Goal: Information Seeking & Learning: Learn about a topic

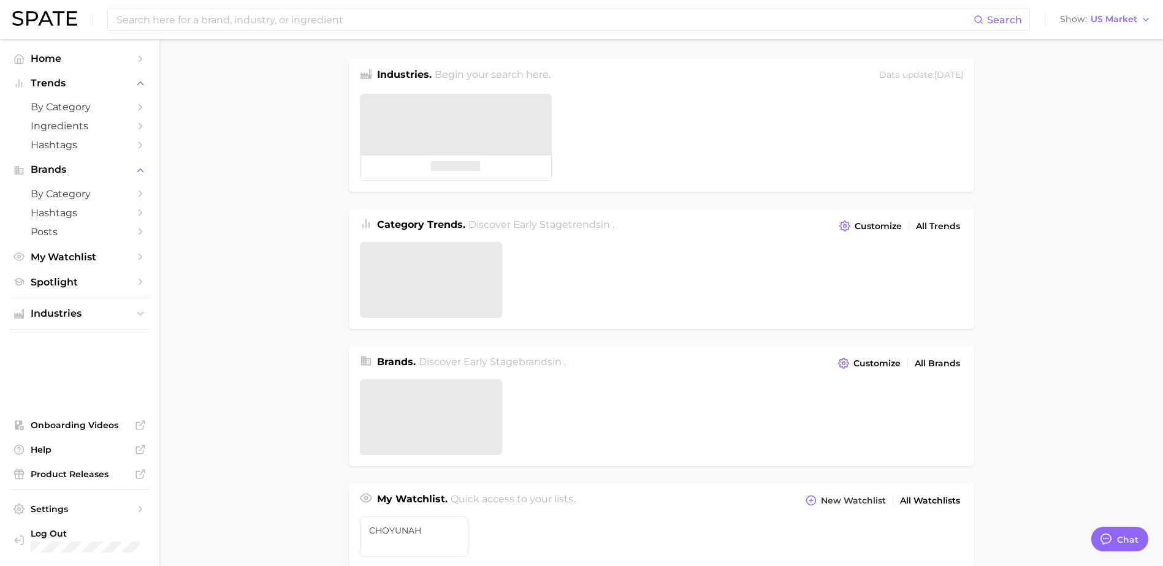
type textarea "x"
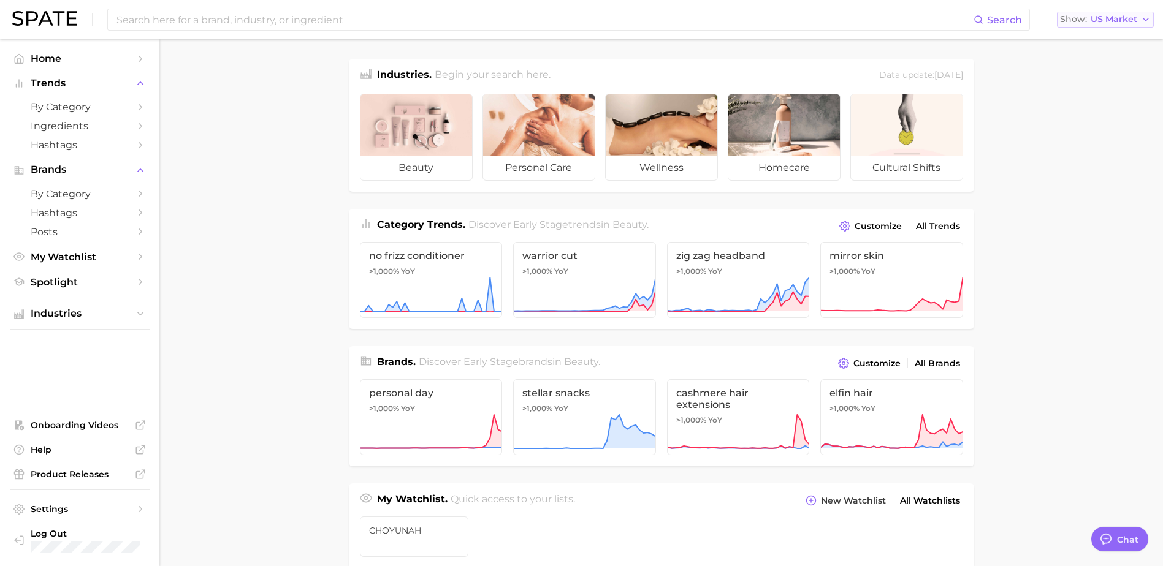
click at [1097, 21] on span "US Market" at bounding box center [1113, 19] width 47 height 7
click at [1081, 145] on span "Global" at bounding box center [1066, 150] width 28 height 10
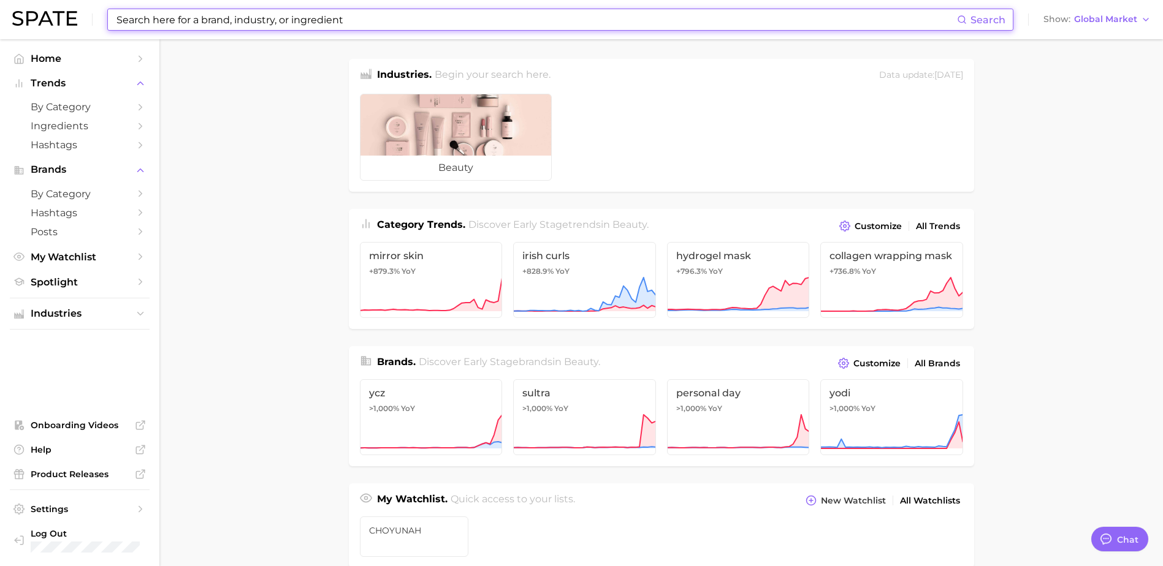
click at [505, 28] on input at bounding box center [536, 19] width 842 height 21
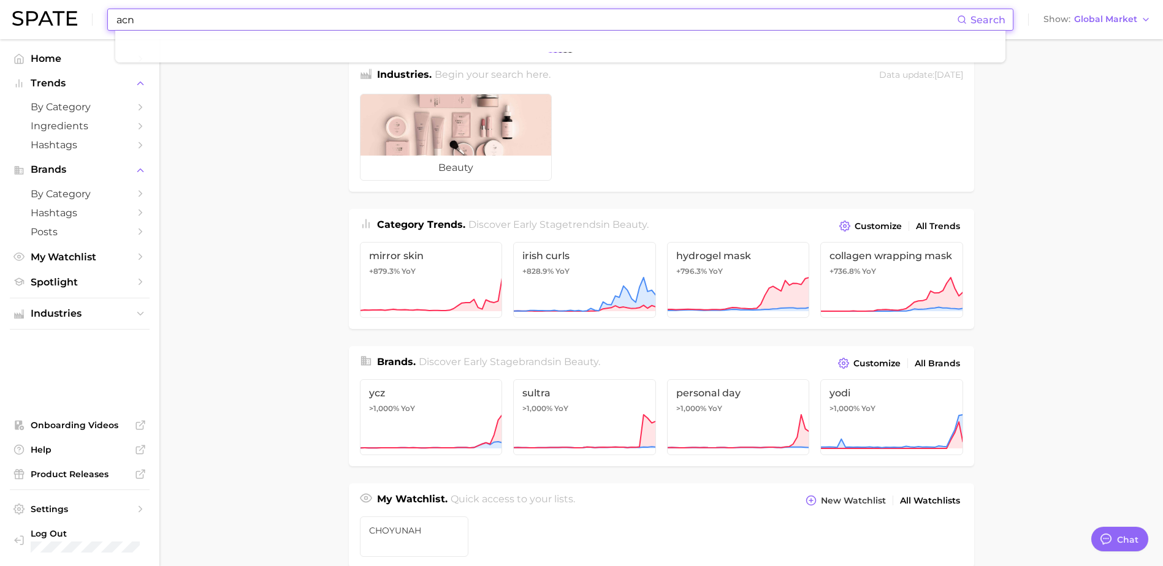
type input "acne"
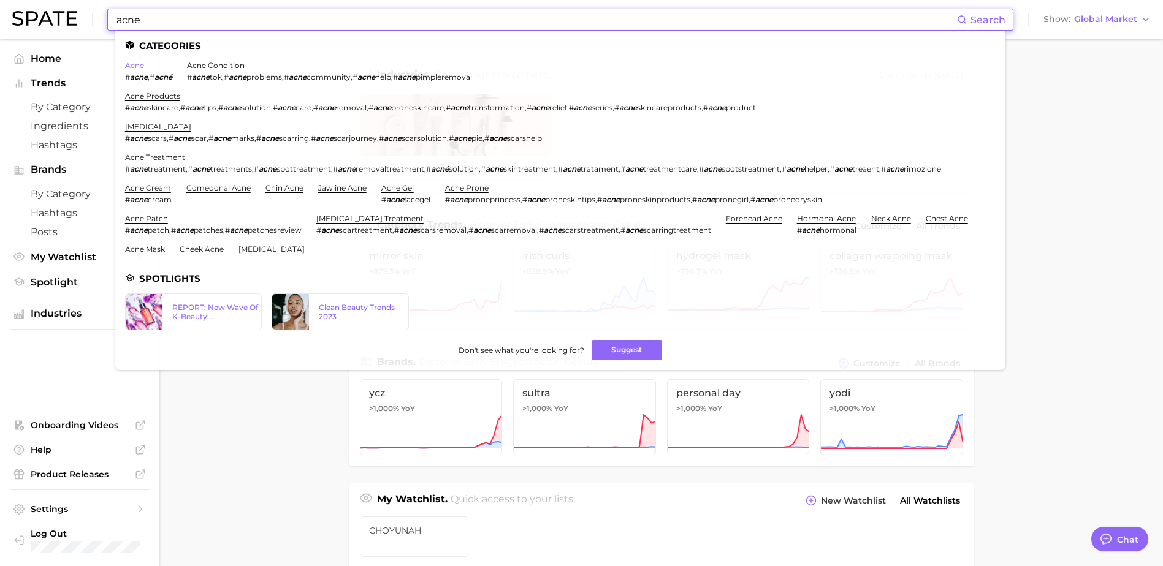
click at [138, 65] on link "acne" at bounding box center [134, 65] width 19 height 9
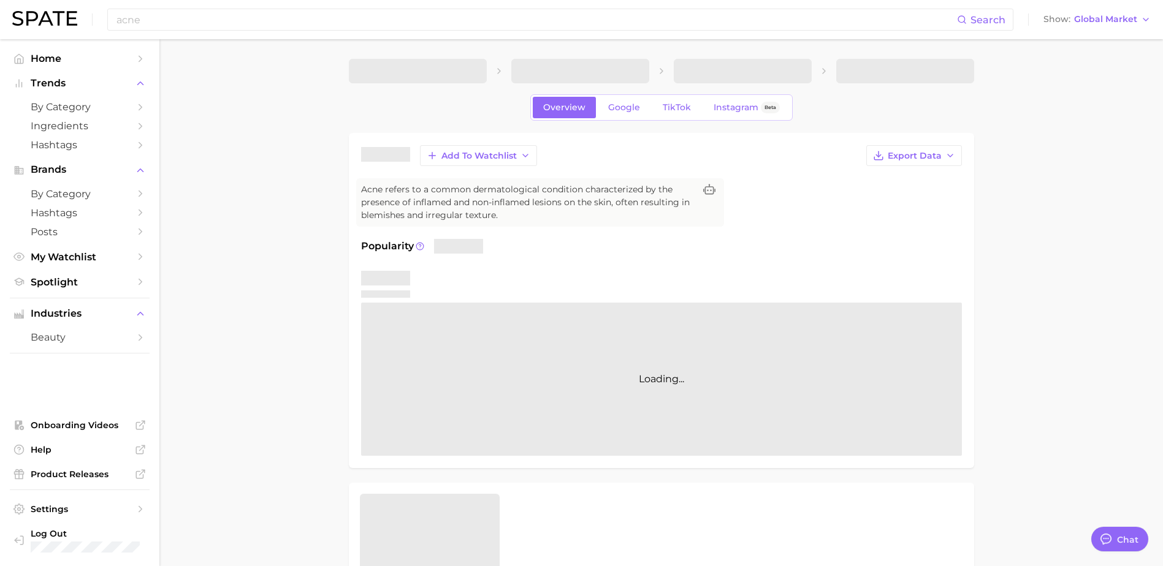
type textarea "x"
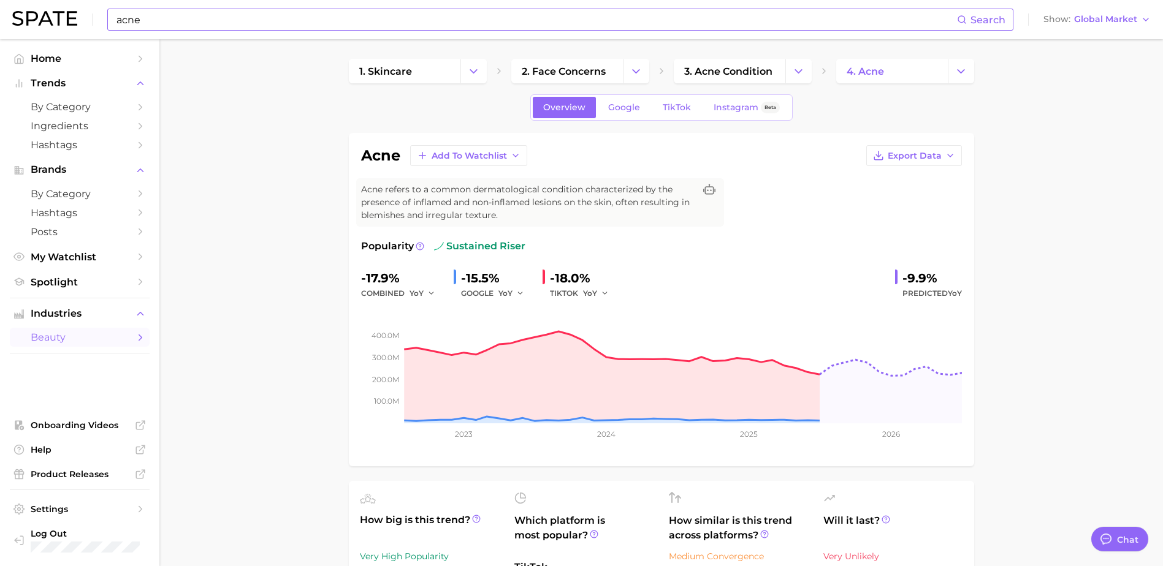
click at [179, 17] on input "acne" at bounding box center [536, 19] width 842 height 21
type input "a"
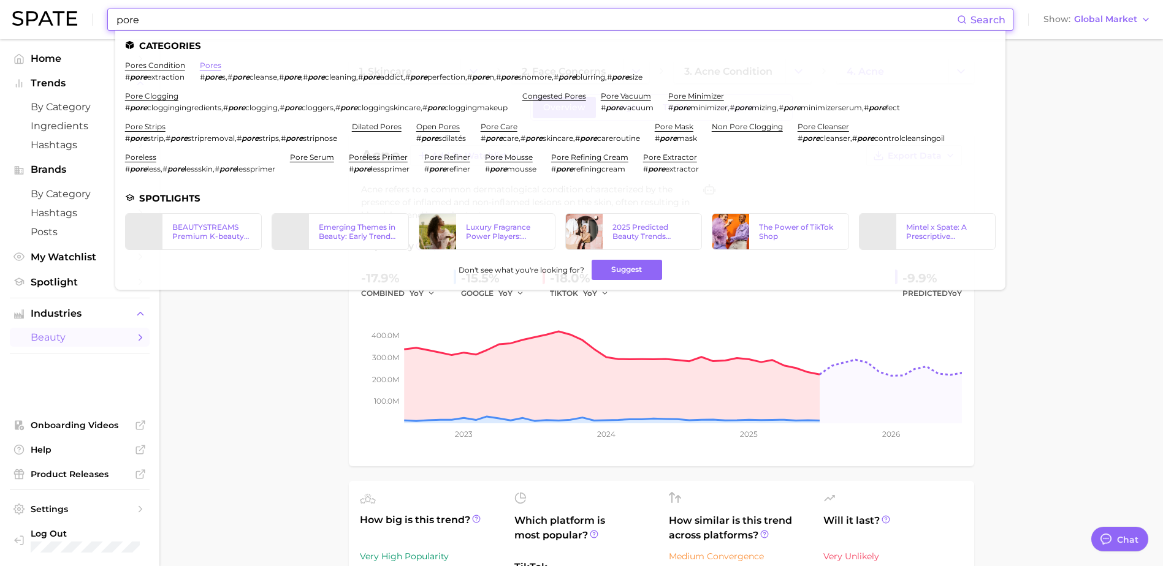
type input "pore"
click at [202, 67] on link "pores" at bounding box center [210, 65] width 21 height 9
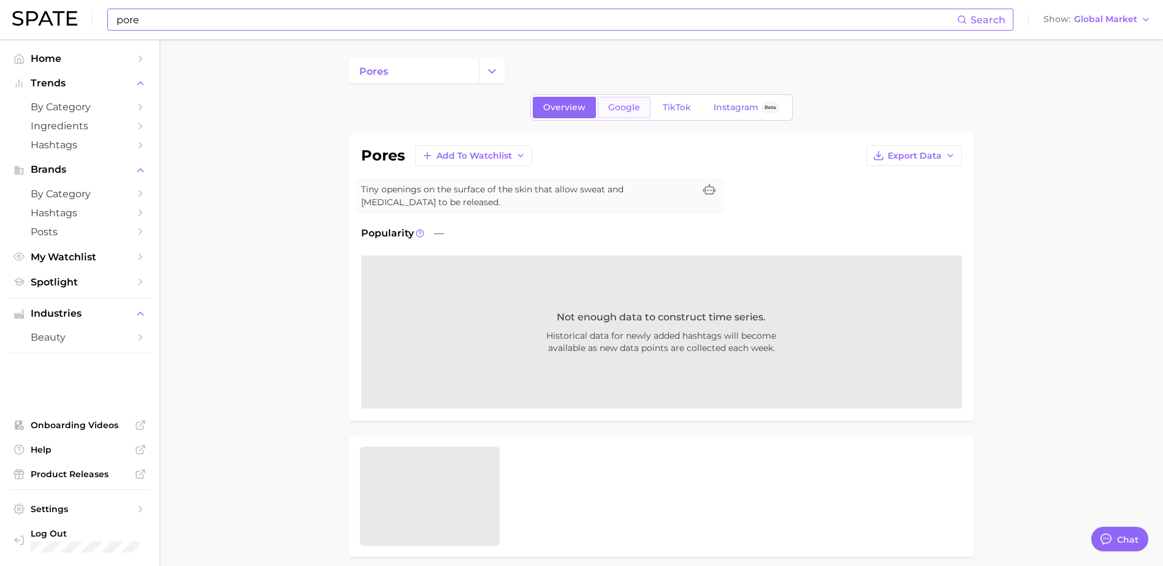
click at [646, 108] on link "Google" at bounding box center [624, 107] width 53 height 21
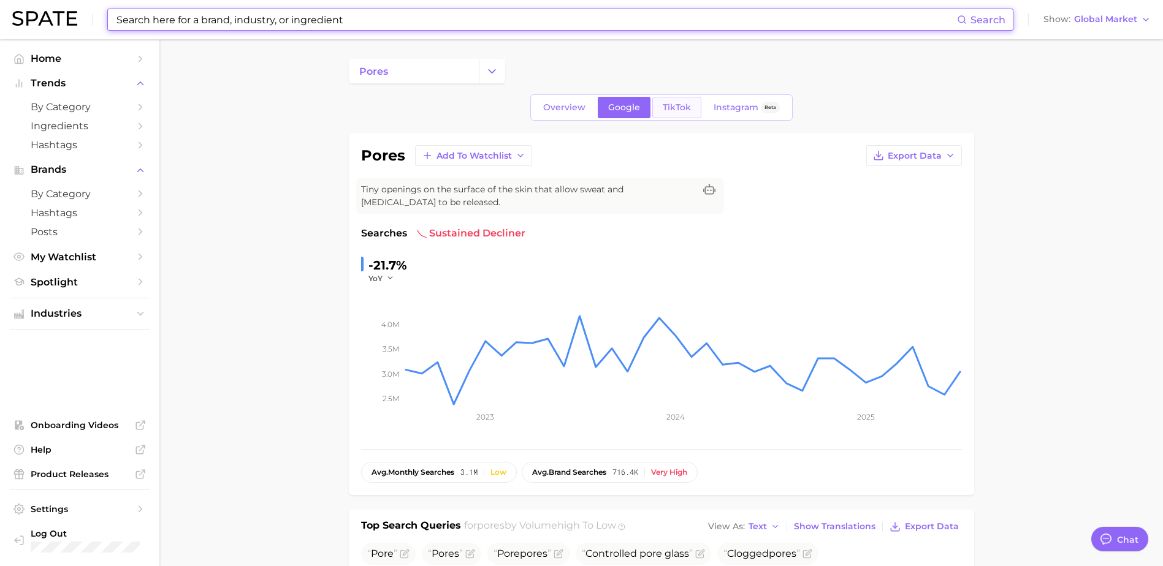
click at [690, 99] on link "TikTok" at bounding box center [676, 107] width 49 height 21
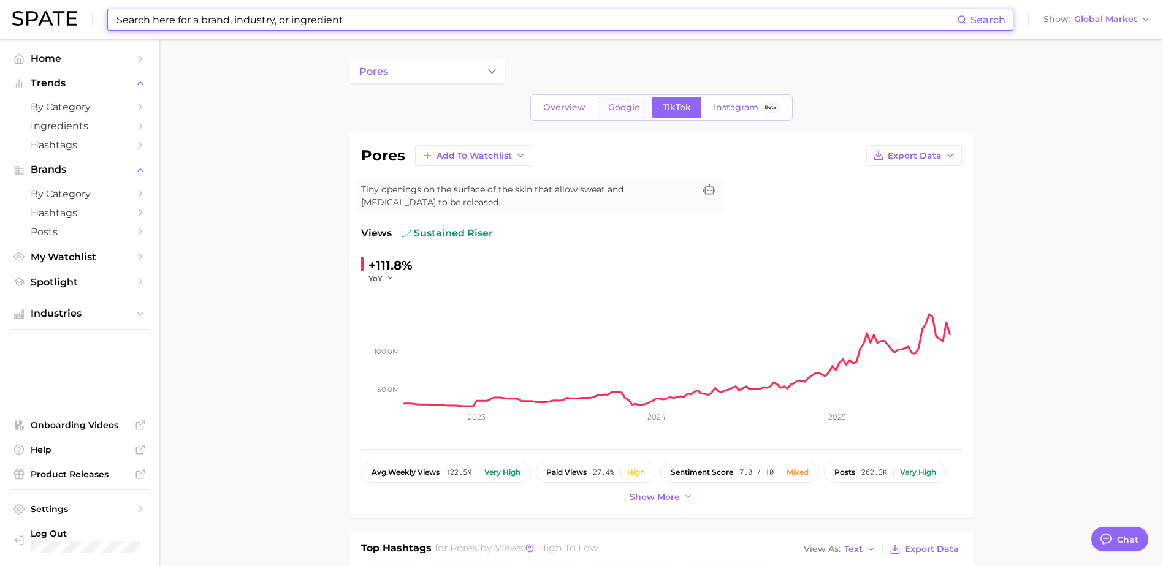
click at [637, 104] on span "Google" at bounding box center [624, 107] width 32 height 10
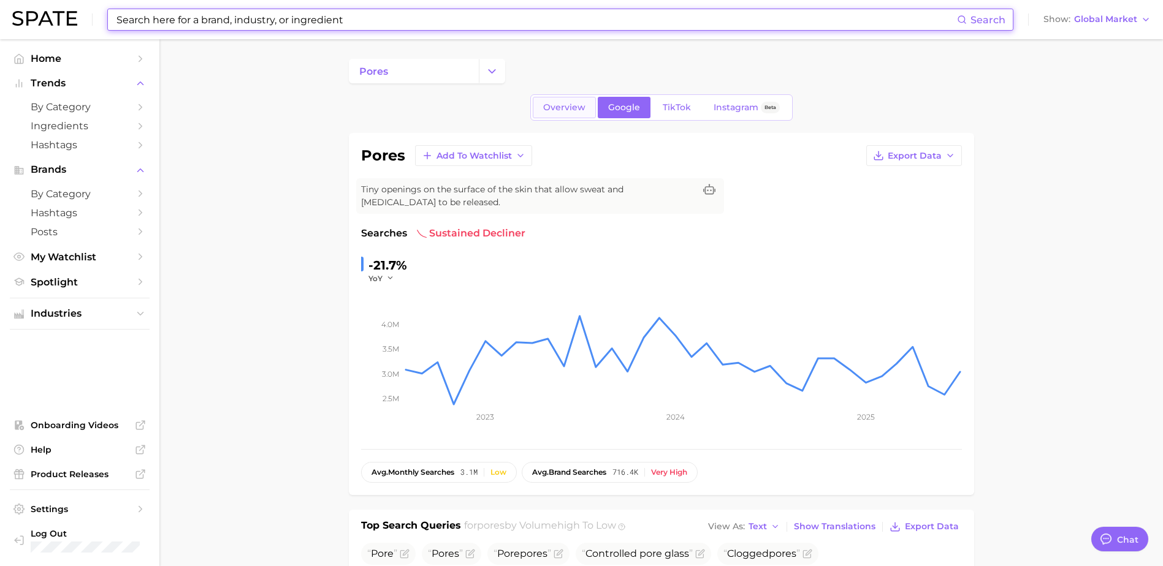
click at [559, 105] on span "Overview" at bounding box center [564, 107] width 42 height 10
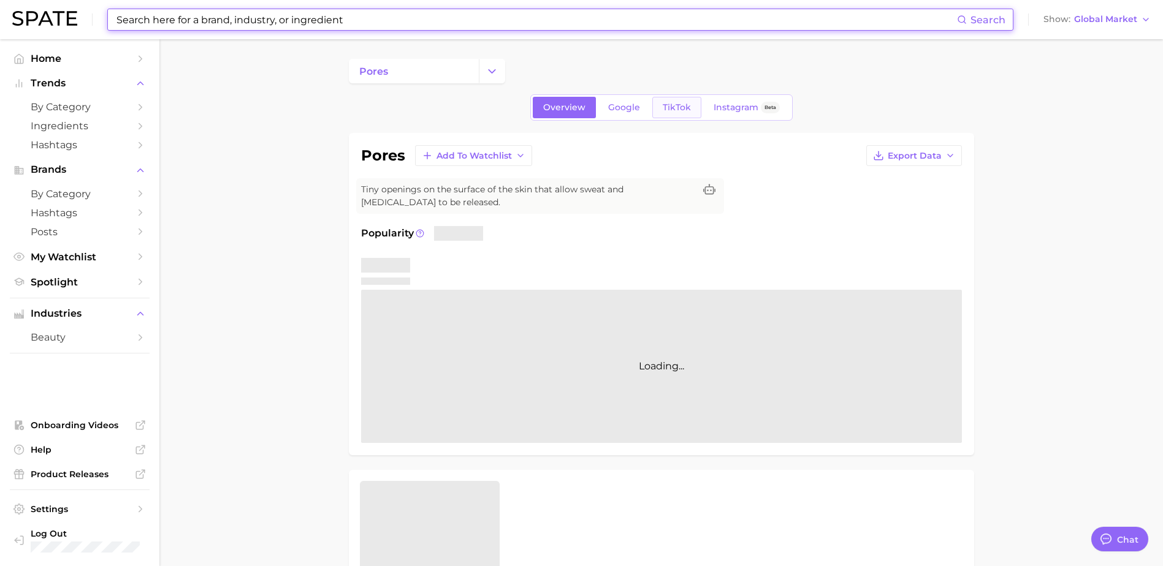
click at [682, 107] on span "TikTok" at bounding box center [677, 107] width 28 height 10
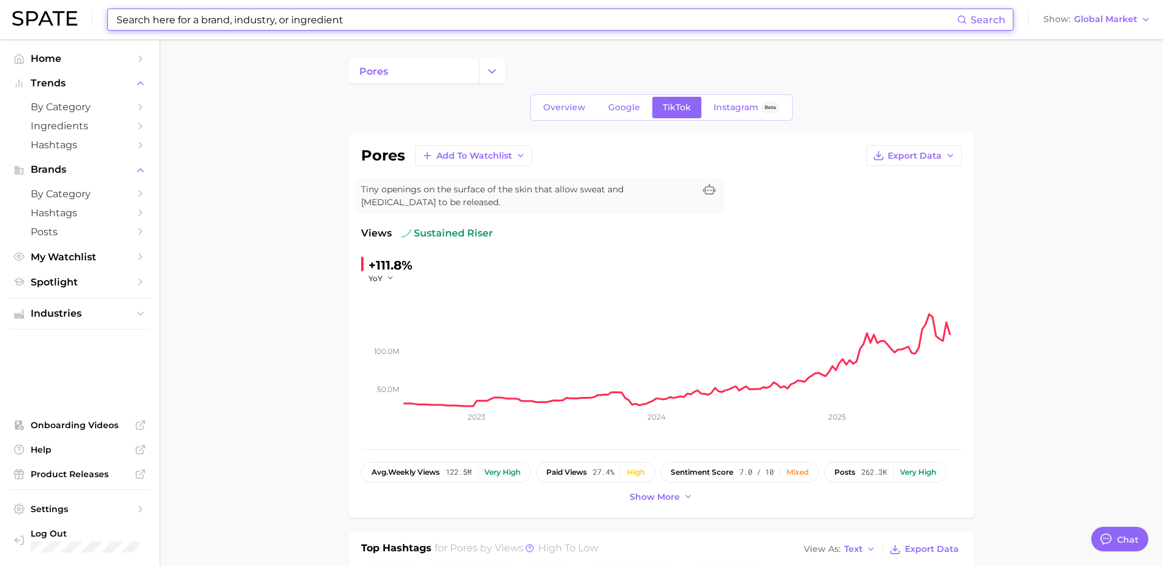
click at [419, 24] on input at bounding box center [536, 19] width 842 height 21
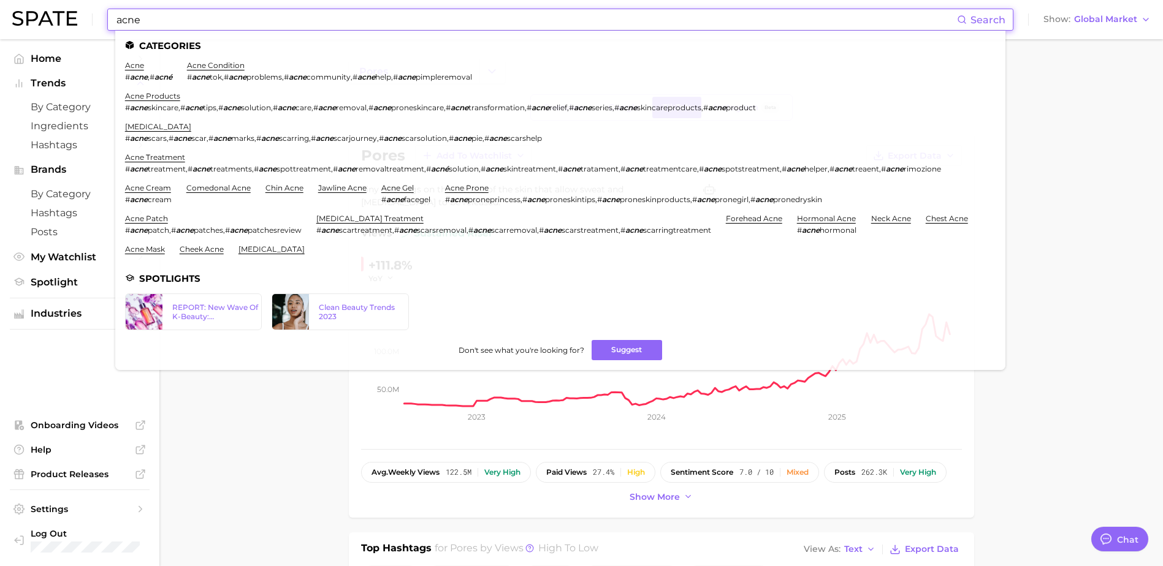
type input "acne"
click at [128, 60] on ul "Categories acne # acne , # acné acne condition # acne tok , # acne problems , #…" at bounding box center [560, 201] width 890 height 340
click at [132, 64] on link "acne" at bounding box center [134, 65] width 19 height 9
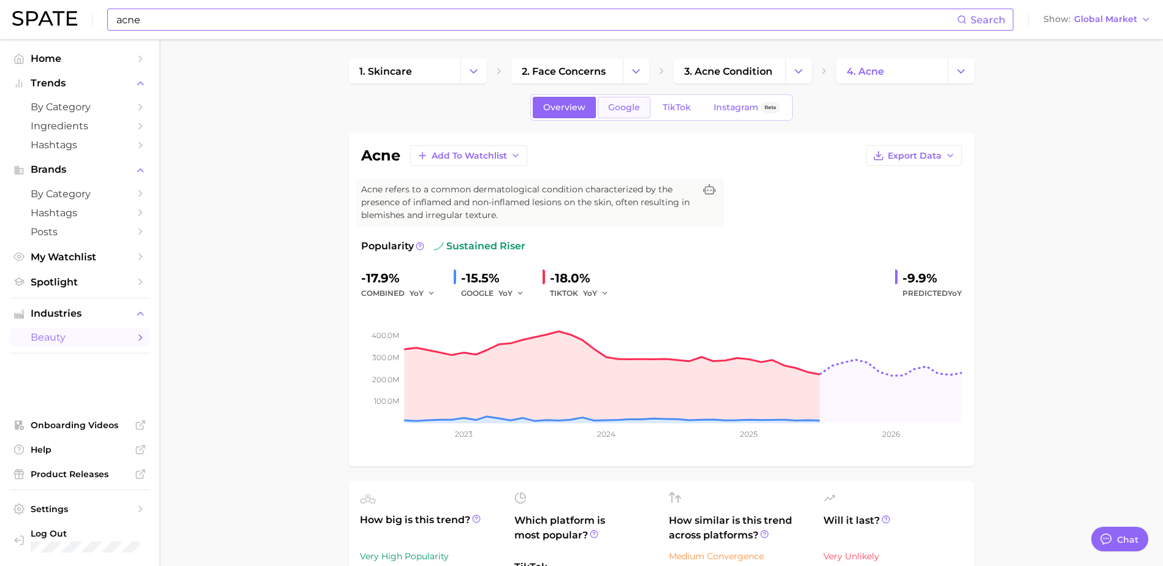
click at [612, 112] on span "Google" at bounding box center [624, 107] width 32 height 10
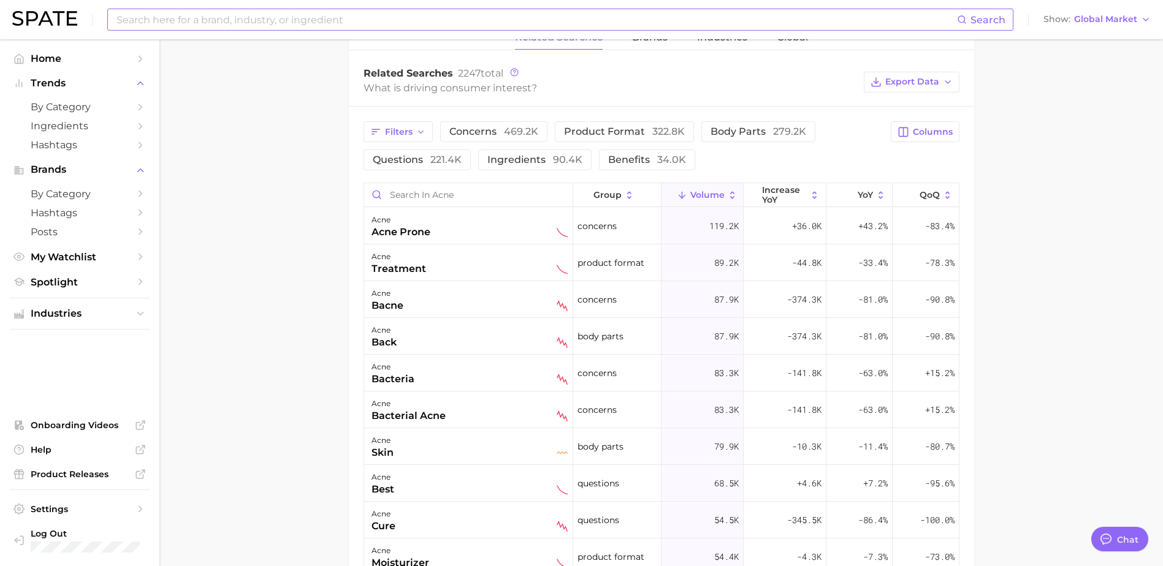
scroll to position [654, 0]
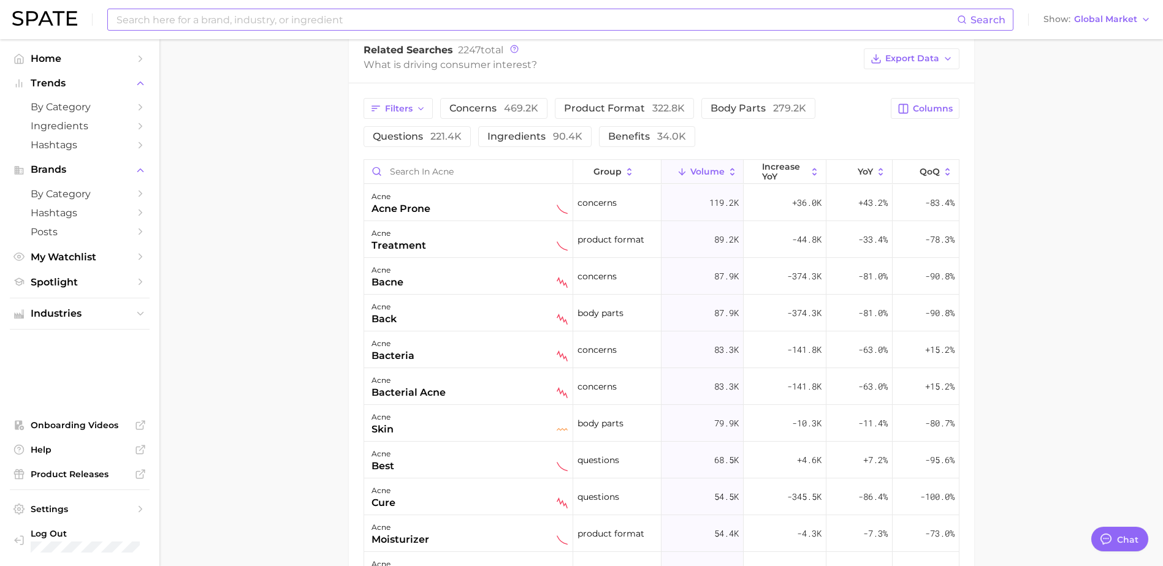
click at [394, 23] on input at bounding box center [536, 19] width 842 height 21
type input "pimple"
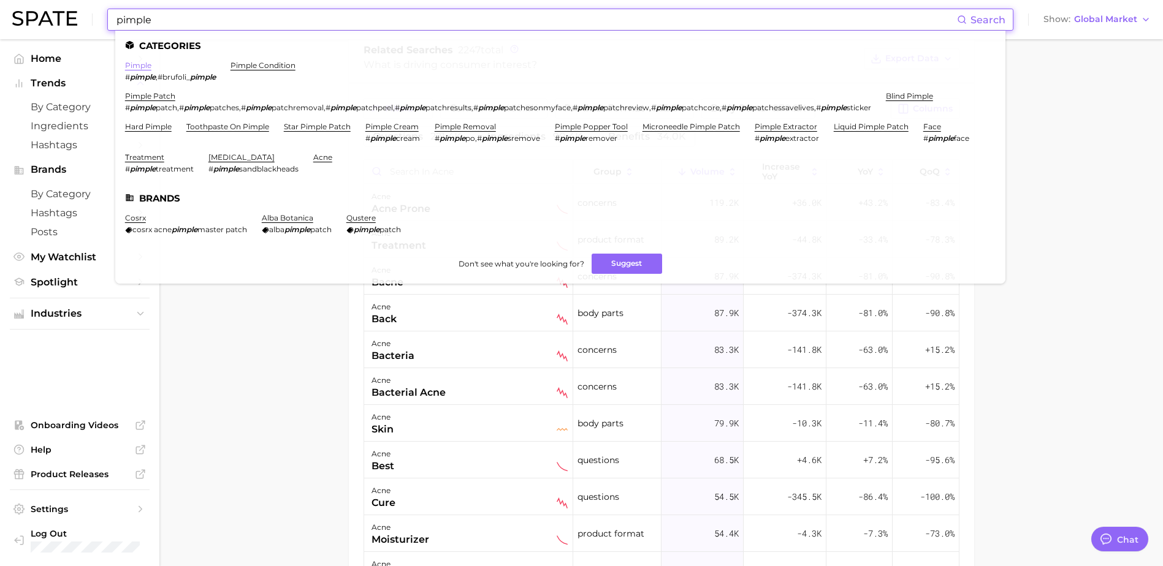
click at [139, 62] on link "pimple" at bounding box center [138, 65] width 26 height 9
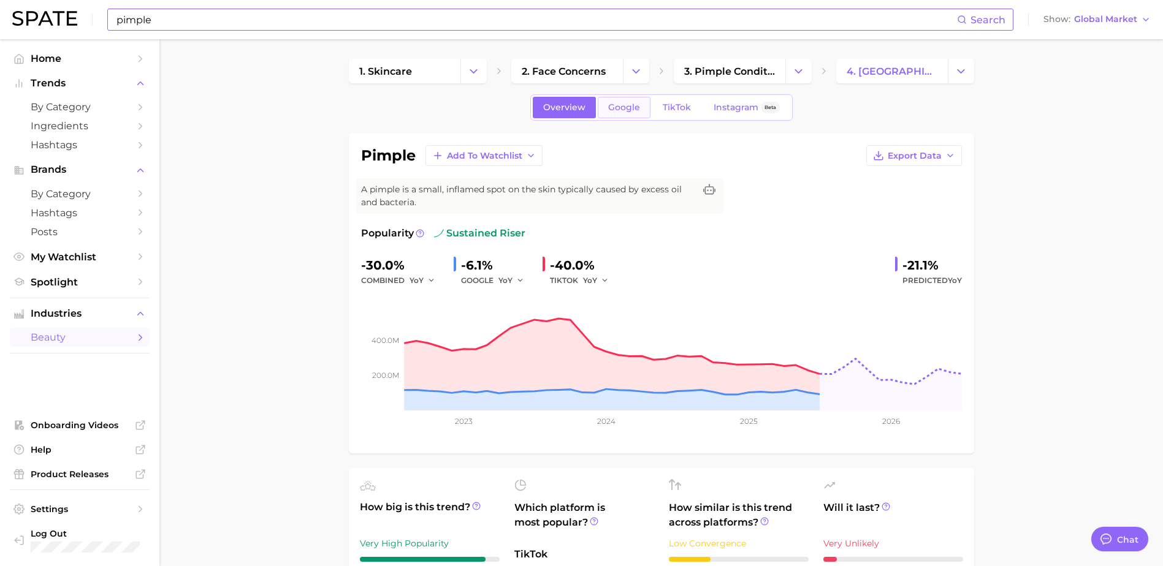
click at [623, 109] on span "Google" at bounding box center [624, 107] width 32 height 10
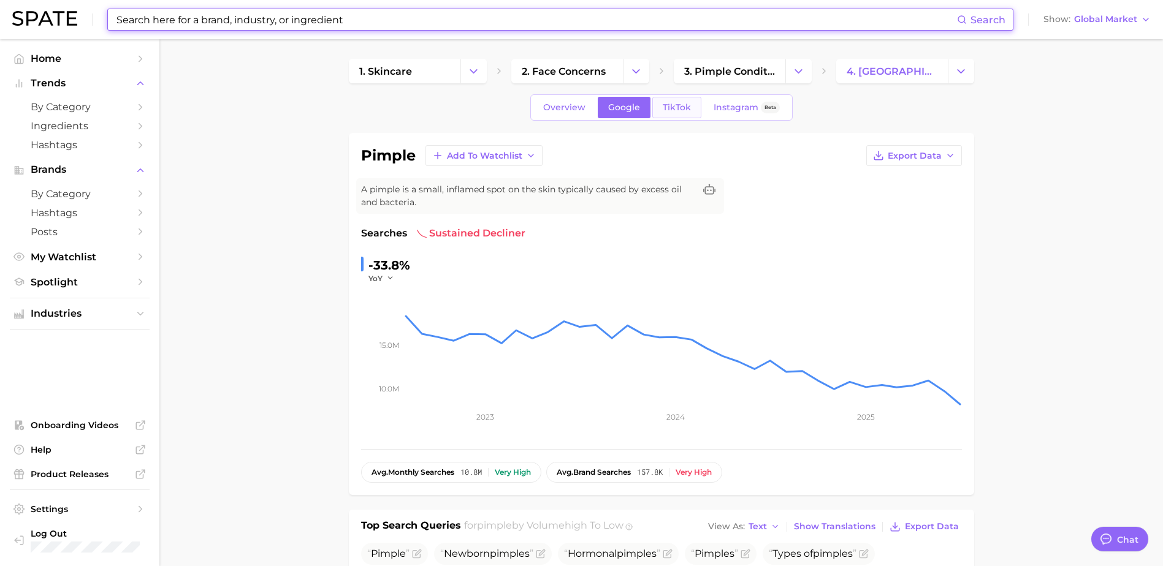
click at [671, 104] on span "TikTok" at bounding box center [677, 107] width 28 height 10
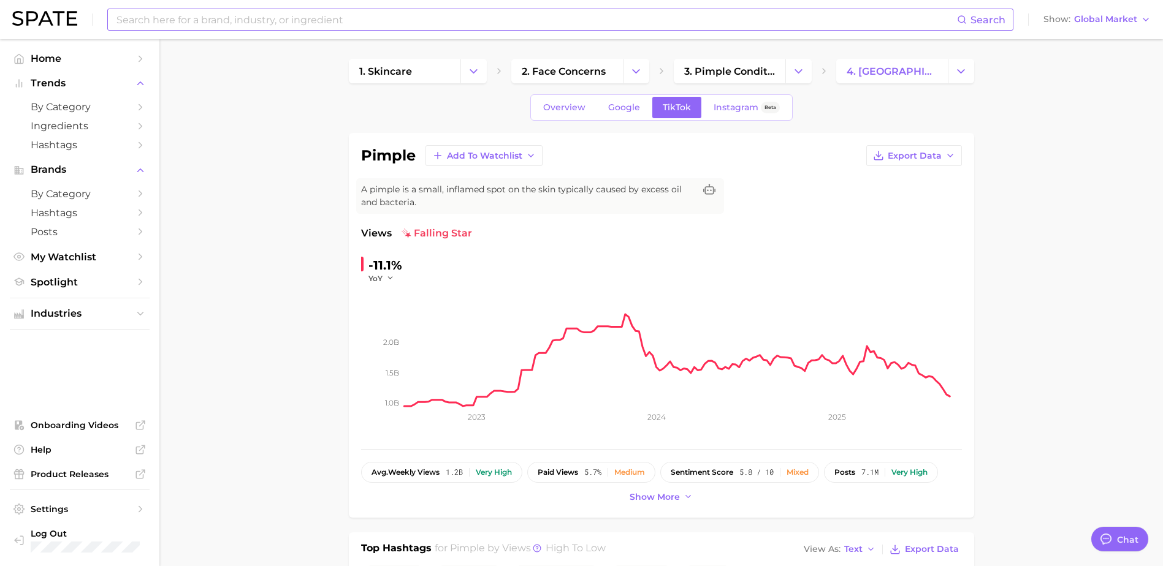
click at [447, 15] on input at bounding box center [536, 19] width 842 height 21
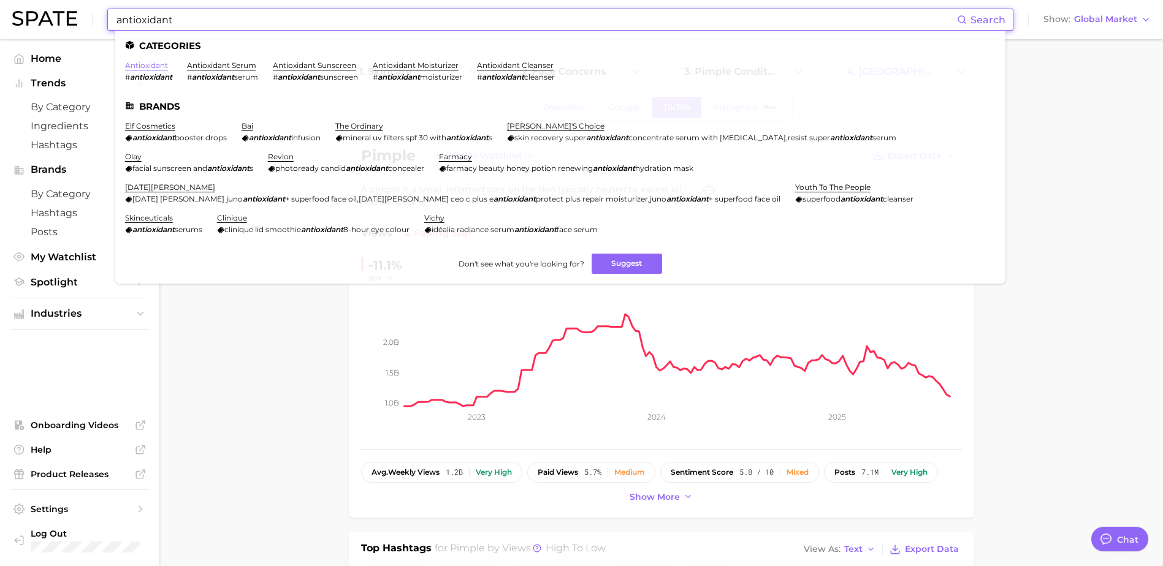
type input "antioxidant"
click at [158, 64] on link "antioxidant" at bounding box center [146, 65] width 43 height 9
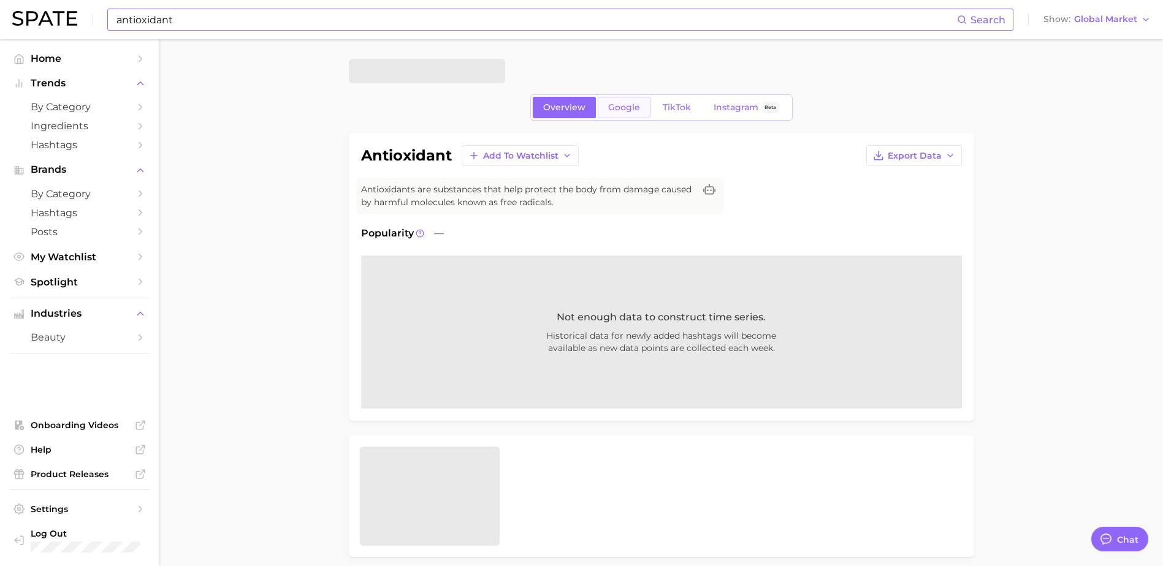
click at [631, 107] on span "Google" at bounding box center [624, 107] width 32 height 10
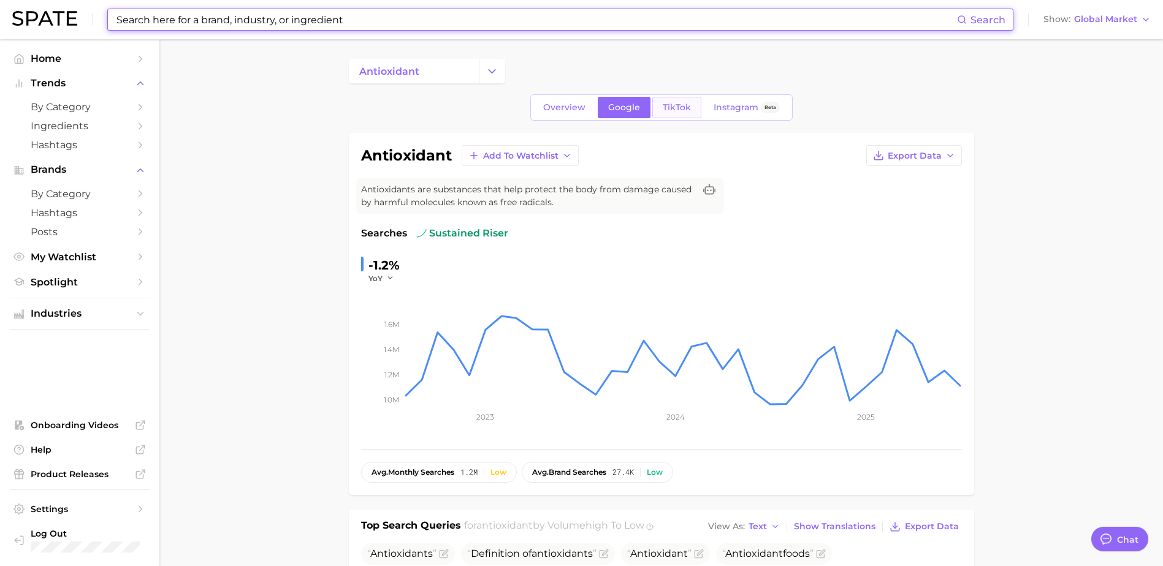
click at [677, 106] on span "TikTok" at bounding box center [677, 107] width 28 height 10
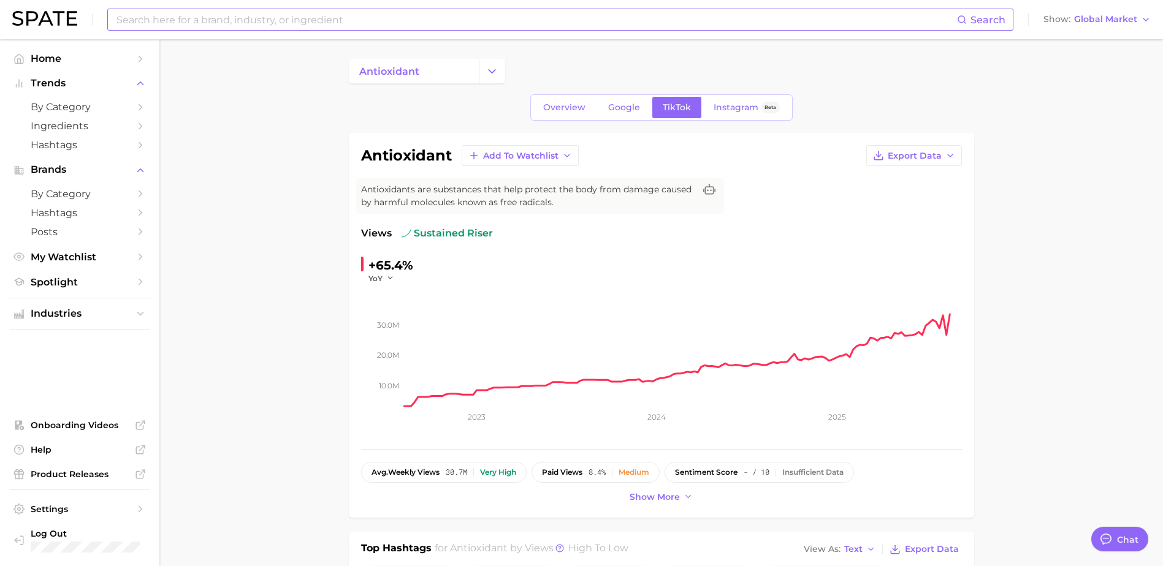
click at [265, 12] on input at bounding box center [536, 19] width 842 height 21
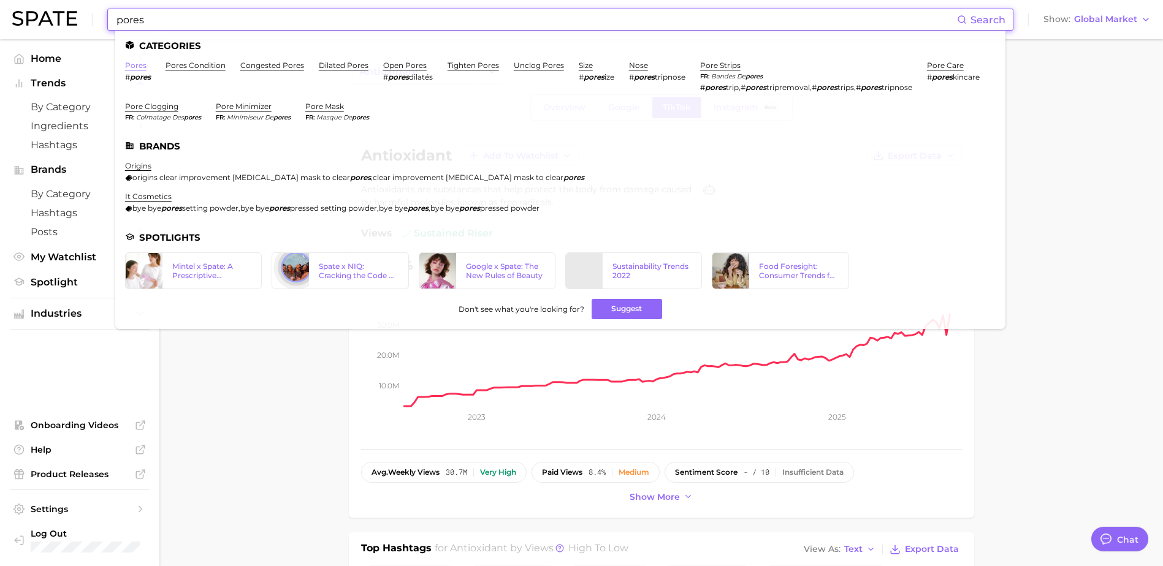
type input "pores"
click at [137, 67] on link "pores" at bounding box center [135, 65] width 21 height 9
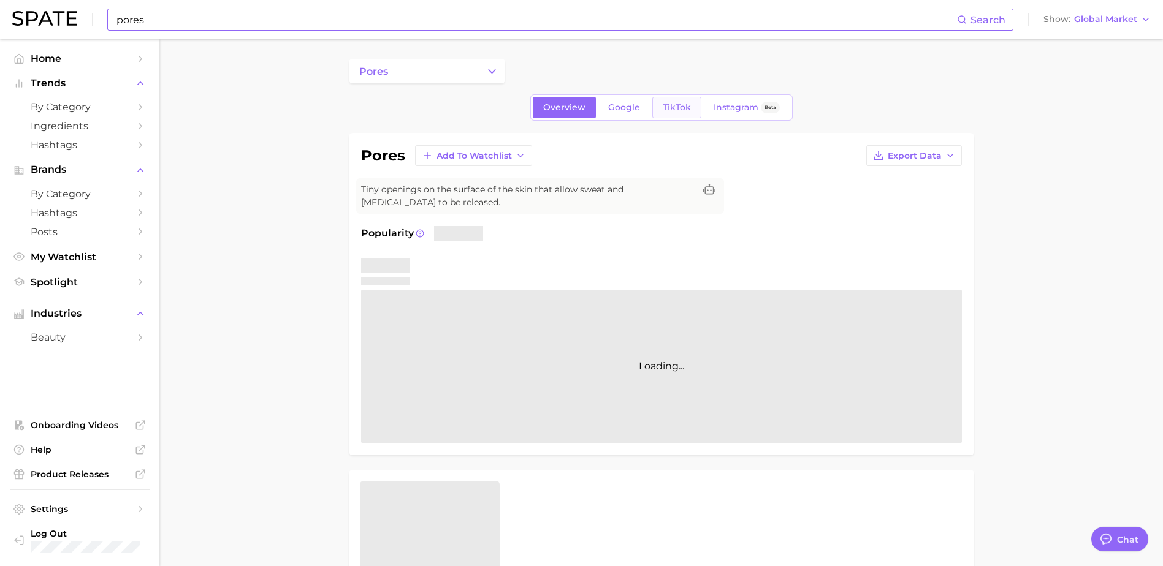
click at [677, 108] on span "TikTok" at bounding box center [677, 107] width 28 height 10
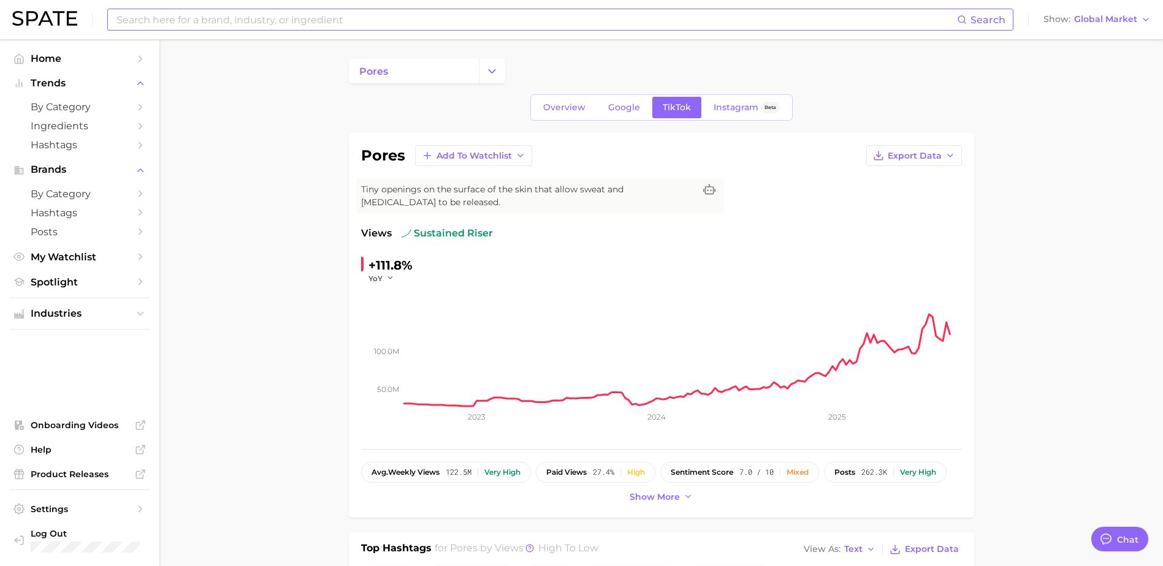
click at [454, 23] on input at bounding box center [536, 19] width 842 height 21
click at [292, 26] on input at bounding box center [536, 19] width 842 height 21
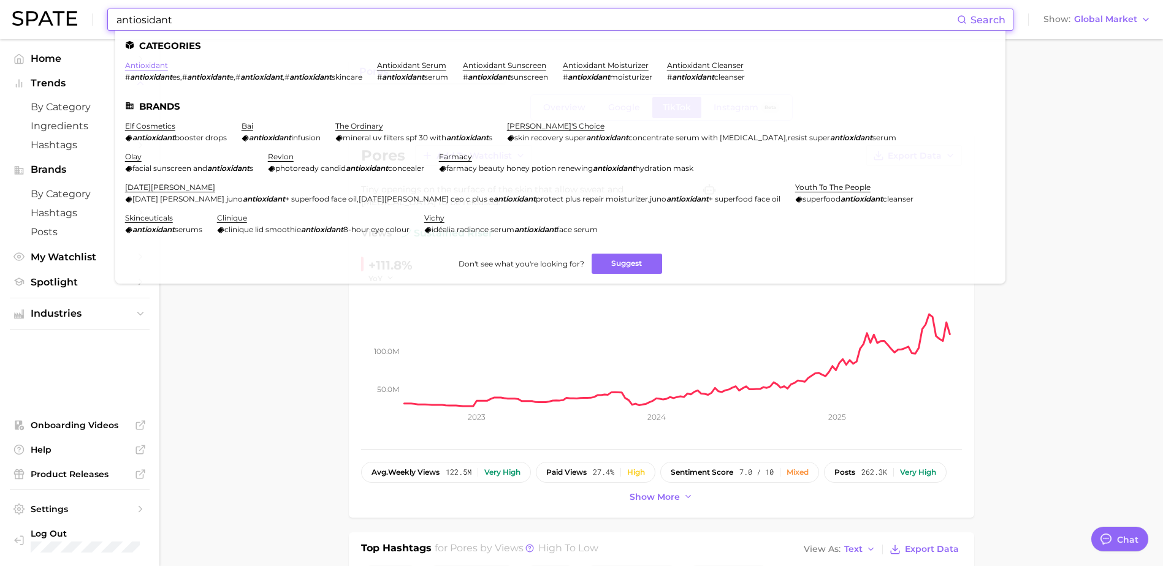
type input "antiosidant"
click at [160, 66] on link "antioxidant" at bounding box center [146, 65] width 43 height 9
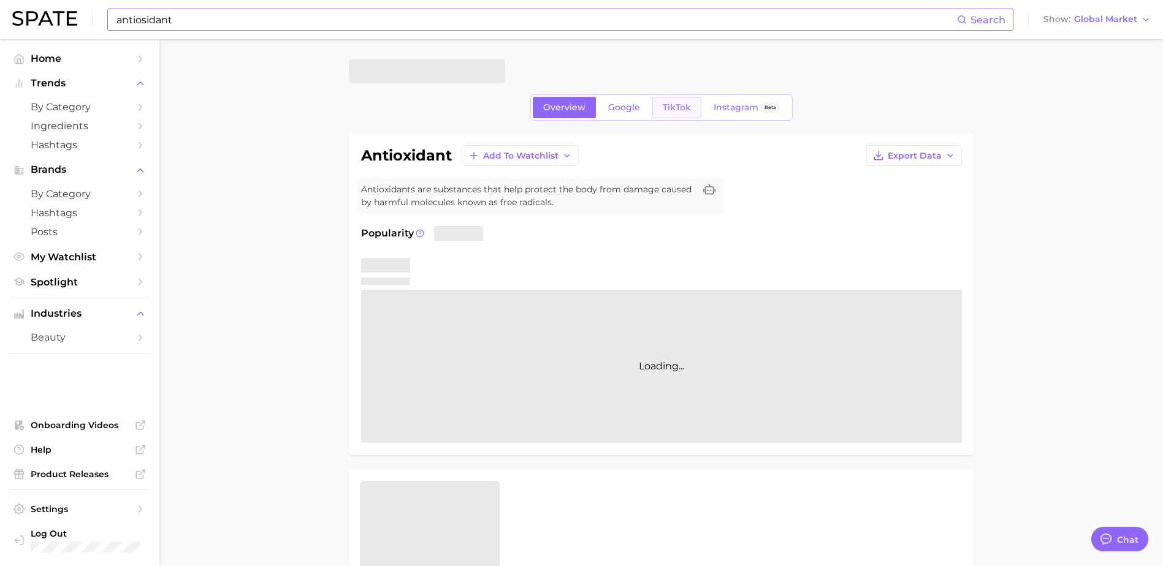
click at [664, 116] on link "TikTok" at bounding box center [676, 107] width 49 height 21
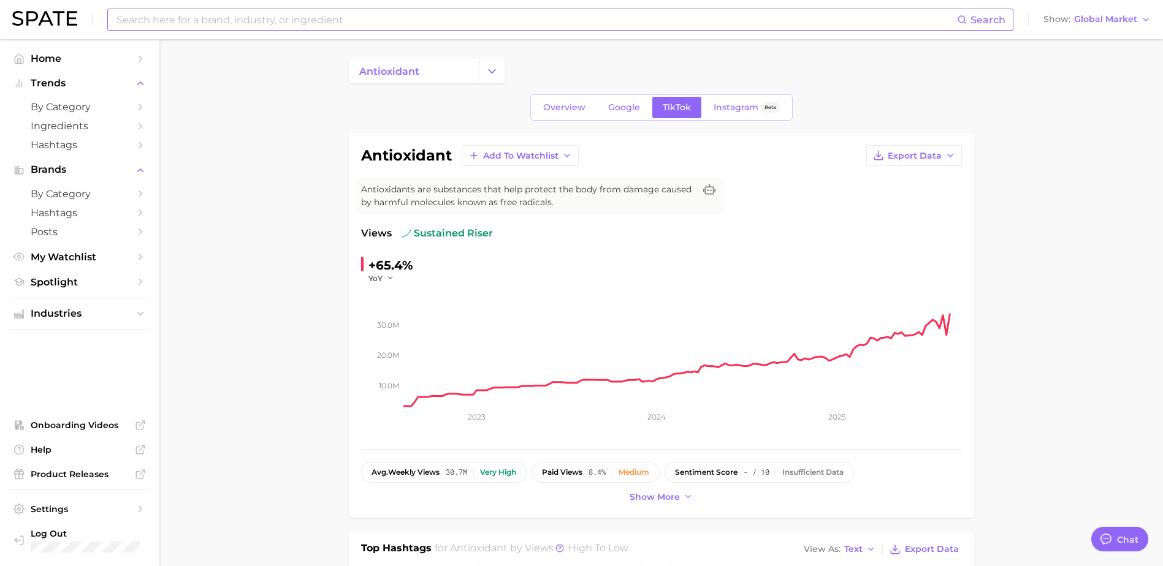
click at [485, 27] on input at bounding box center [536, 19] width 842 height 21
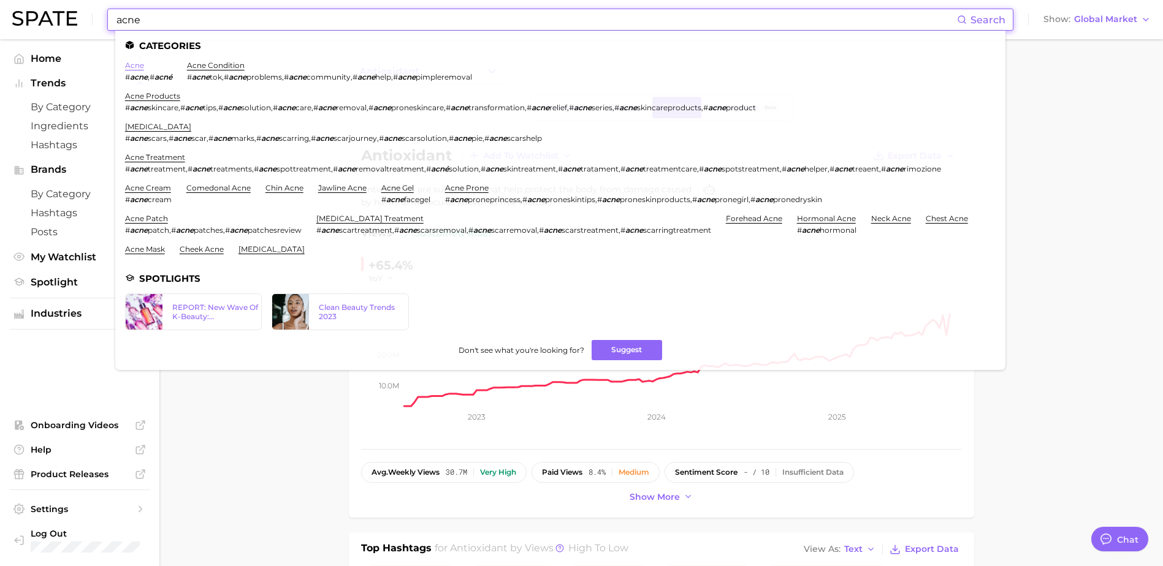
type input "acne"
click at [138, 66] on link "acne" at bounding box center [134, 65] width 19 height 9
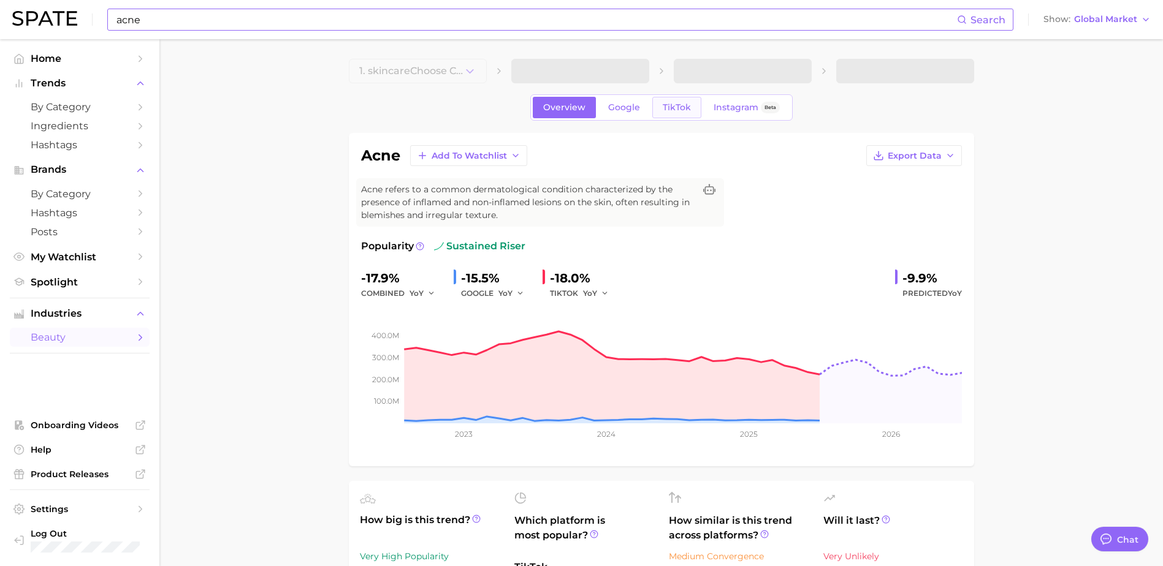
click at [677, 107] on span "TikTok" at bounding box center [677, 107] width 28 height 10
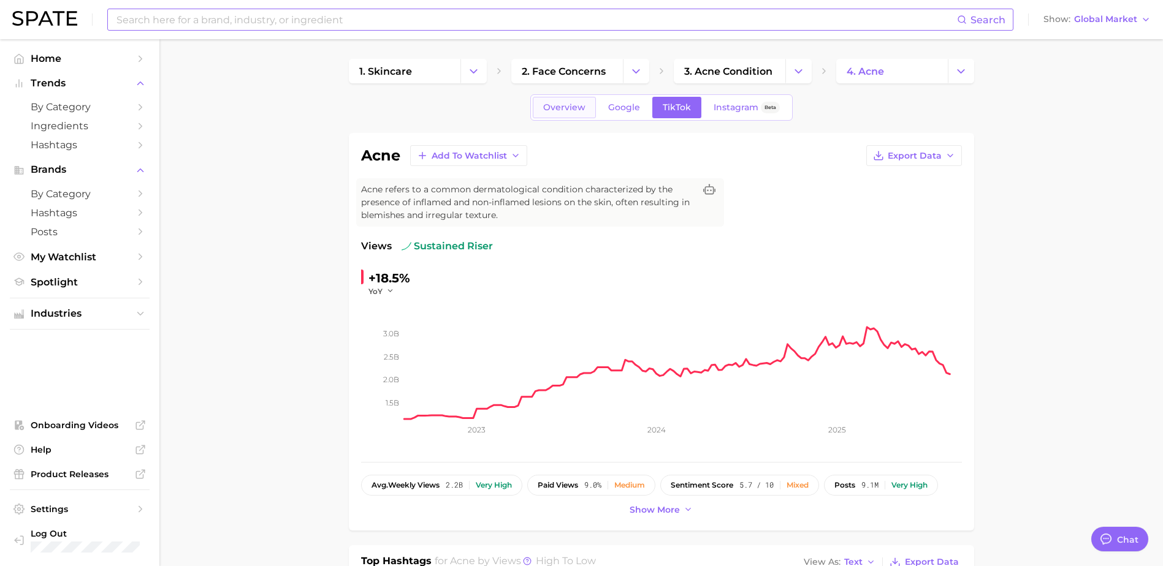
click at [566, 107] on span "Overview" at bounding box center [564, 107] width 42 height 10
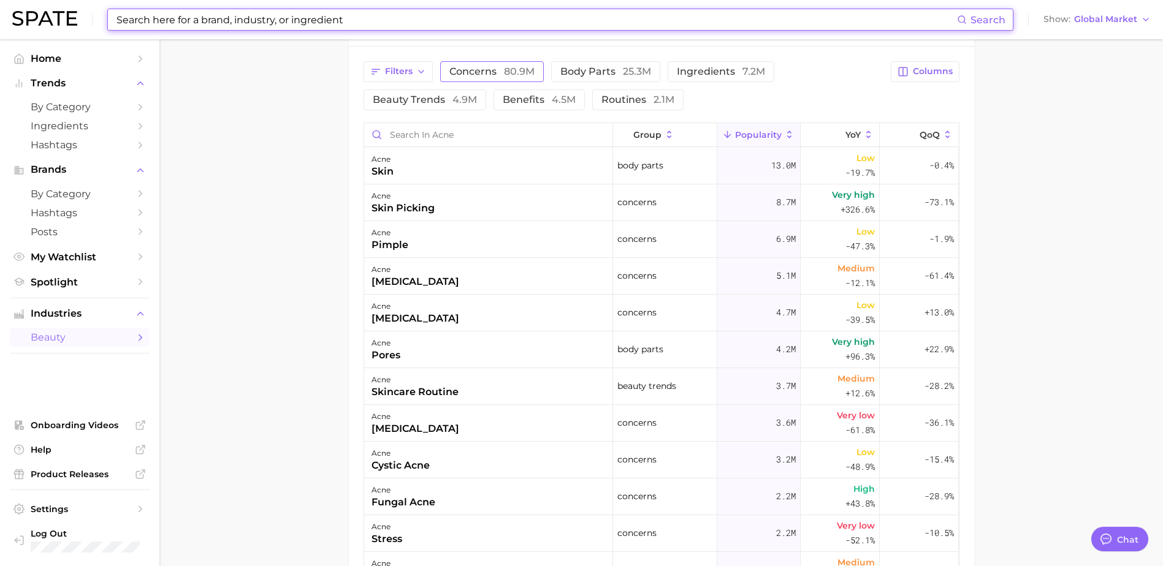
scroll to position [656, 0]
click at [522, 72] on span "80.9m" at bounding box center [519, 71] width 31 height 12
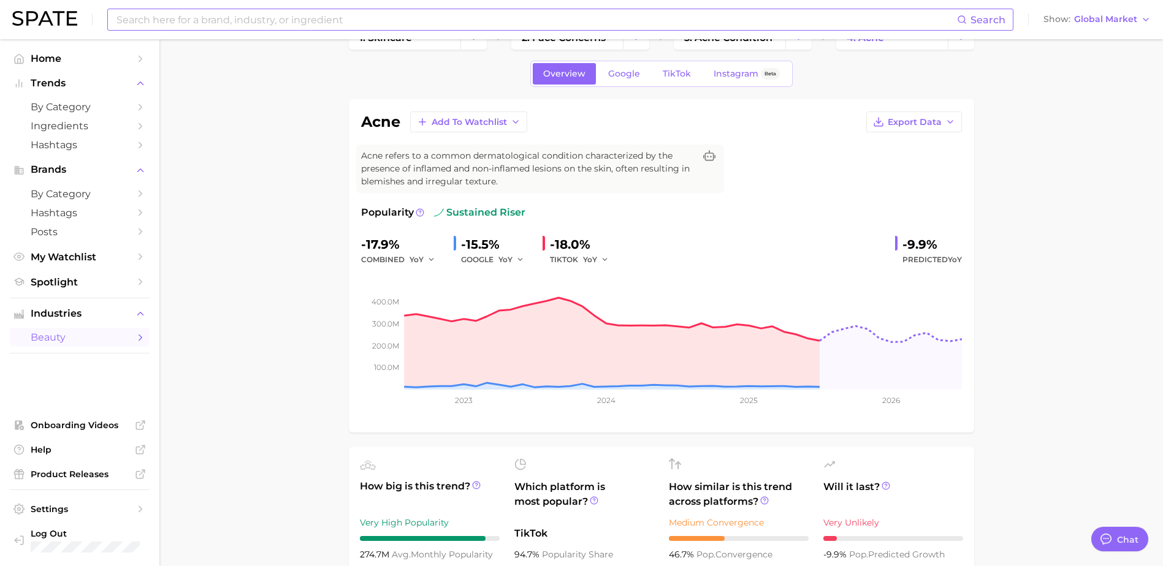
scroll to position [2, 0]
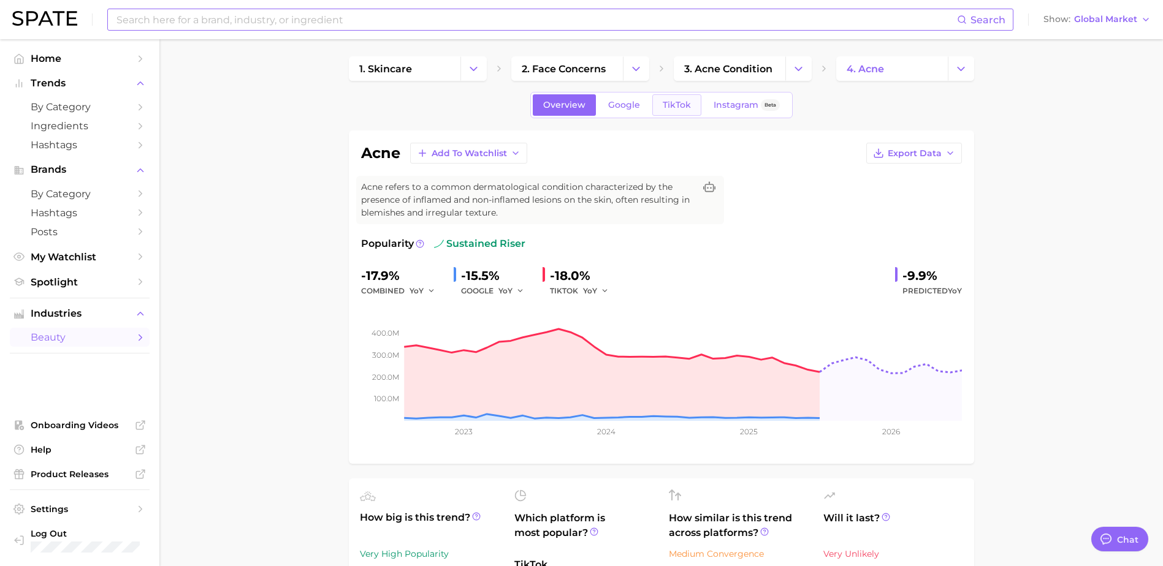
click at [690, 105] on link "TikTok" at bounding box center [676, 104] width 49 height 21
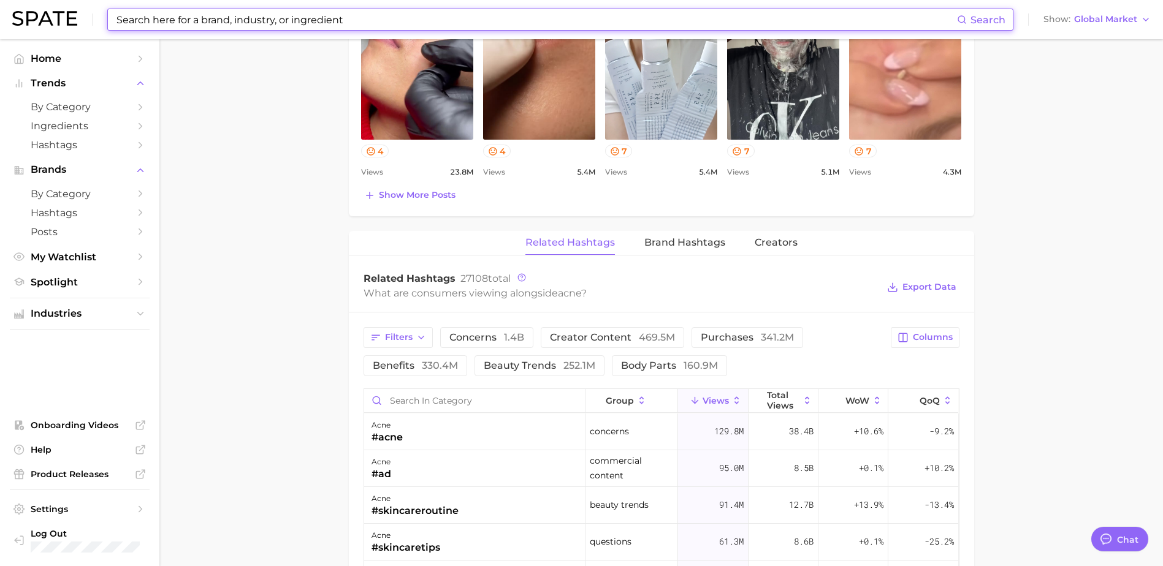
scroll to position [817, 0]
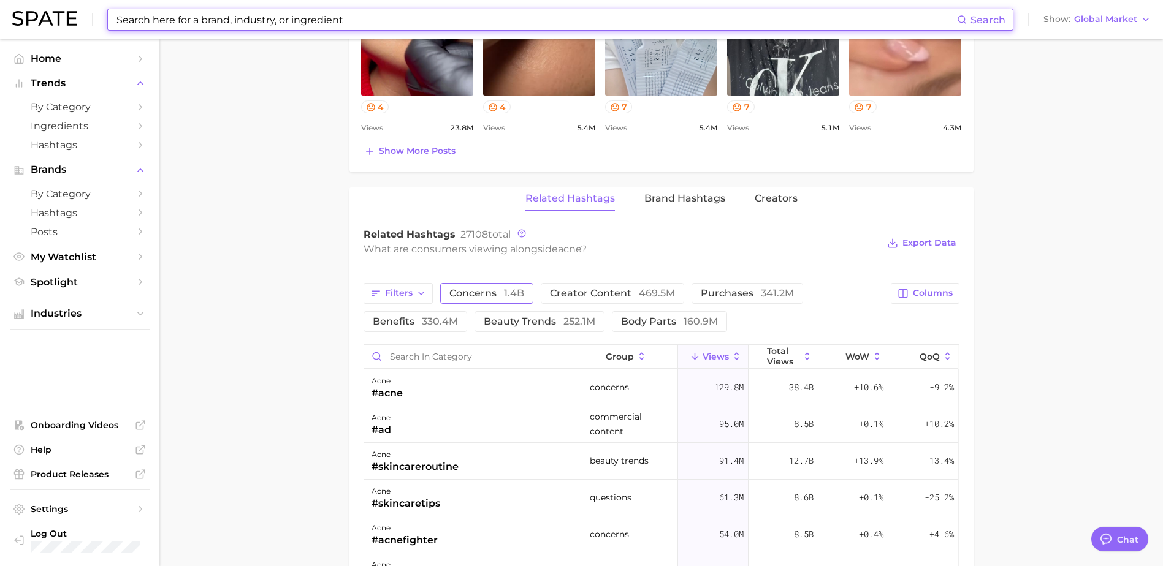
click at [497, 295] on span "concerns 1.4b" at bounding box center [486, 294] width 75 height 10
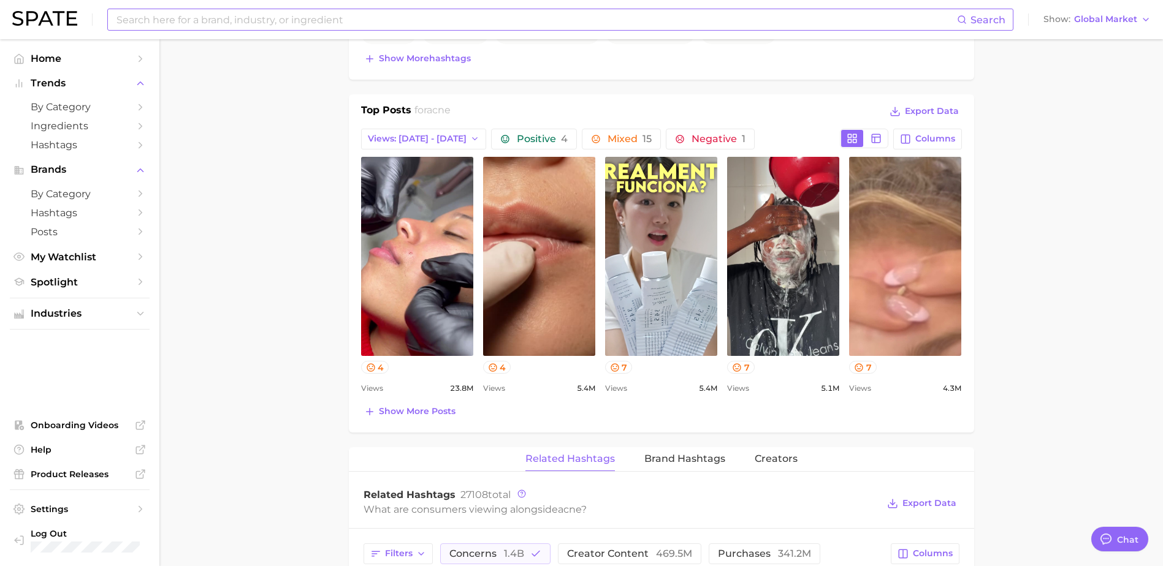
scroll to position [490, 0]
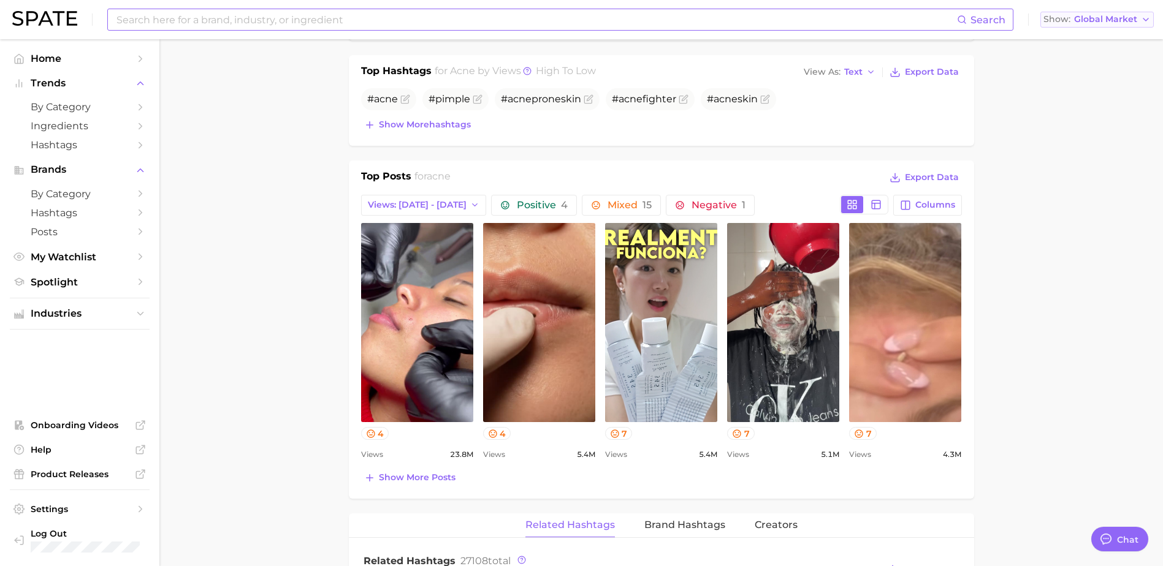
click at [1094, 18] on span "Global Market" at bounding box center [1105, 19] width 63 height 7
click at [1082, 39] on span "[GEOGRAPHIC_DATA]" at bounding box center [1093, 39] width 95 height 10
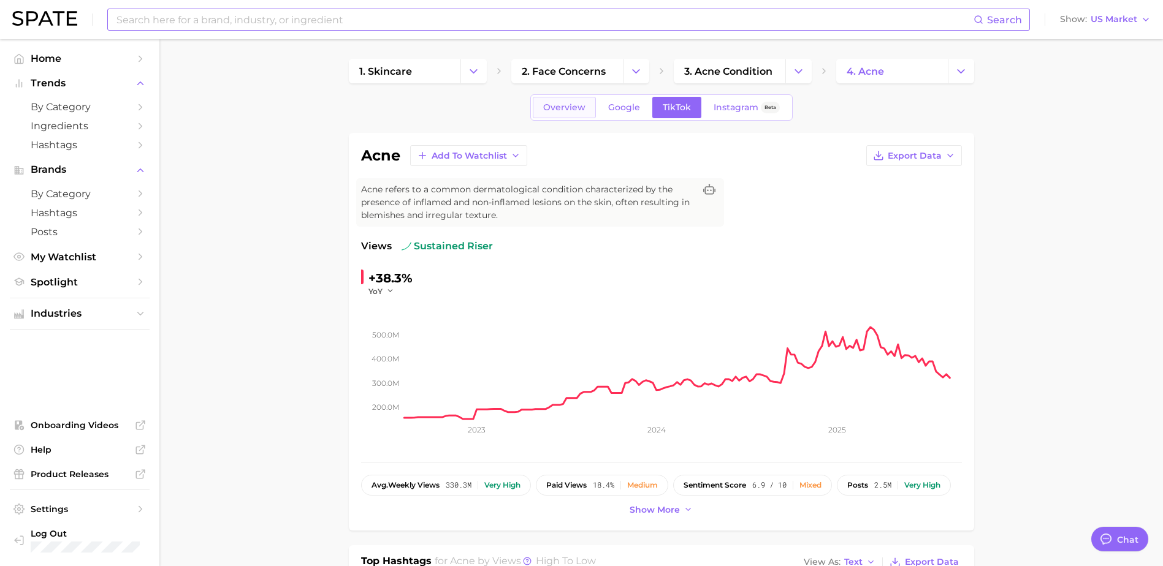
click at [581, 106] on span "Overview" at bounding box center [564, 107] width 42 height 10
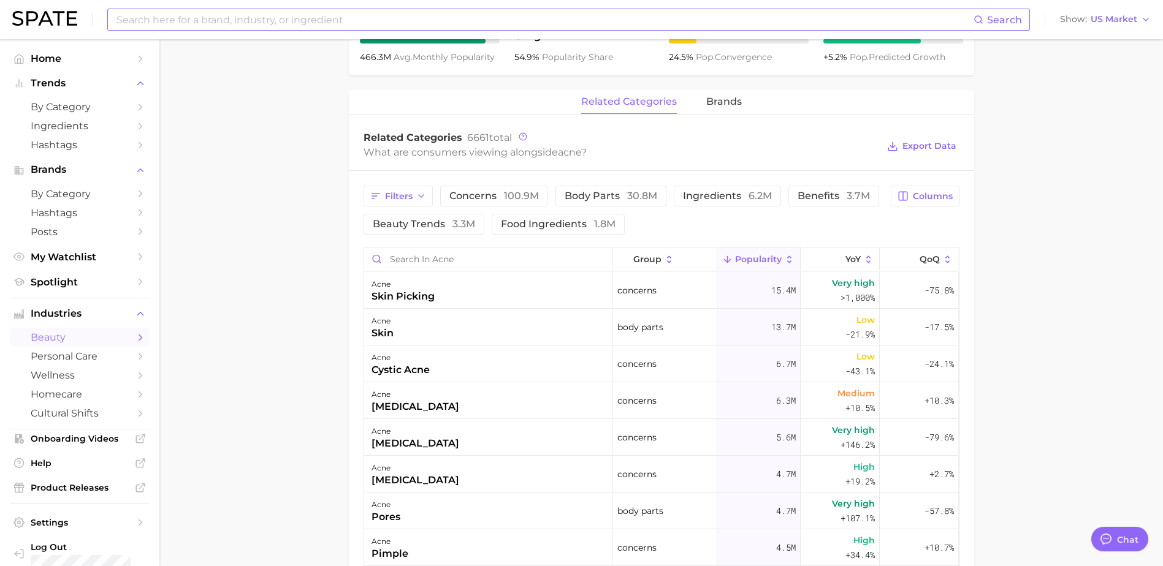
scroll to position [654, 0]
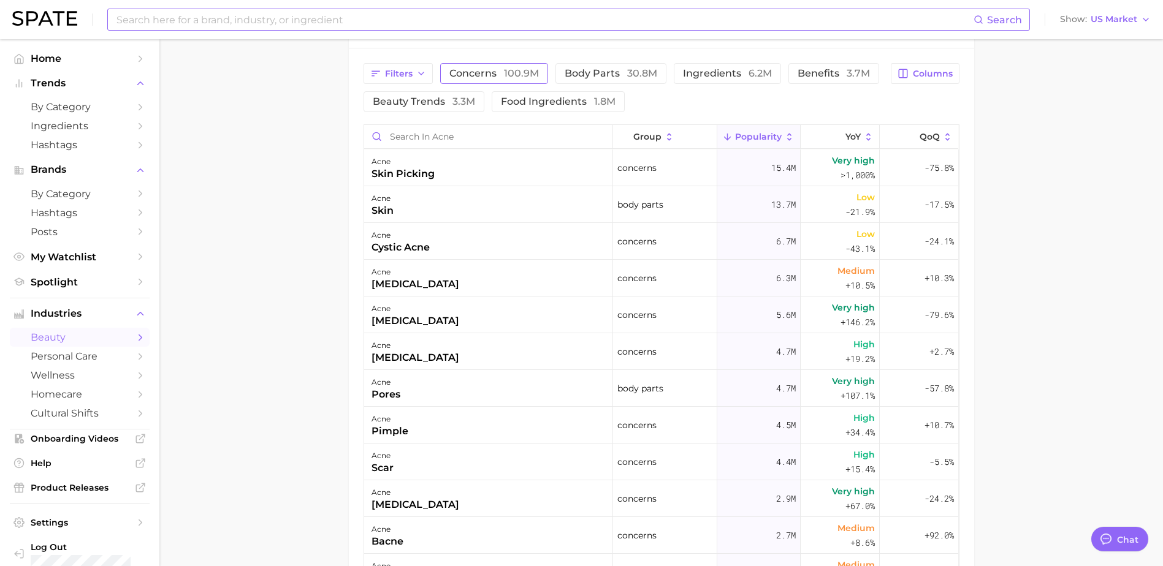
click at [501, 78] on span "concerns 100.9m" at bounding box center [493, 74] width 89 height 10
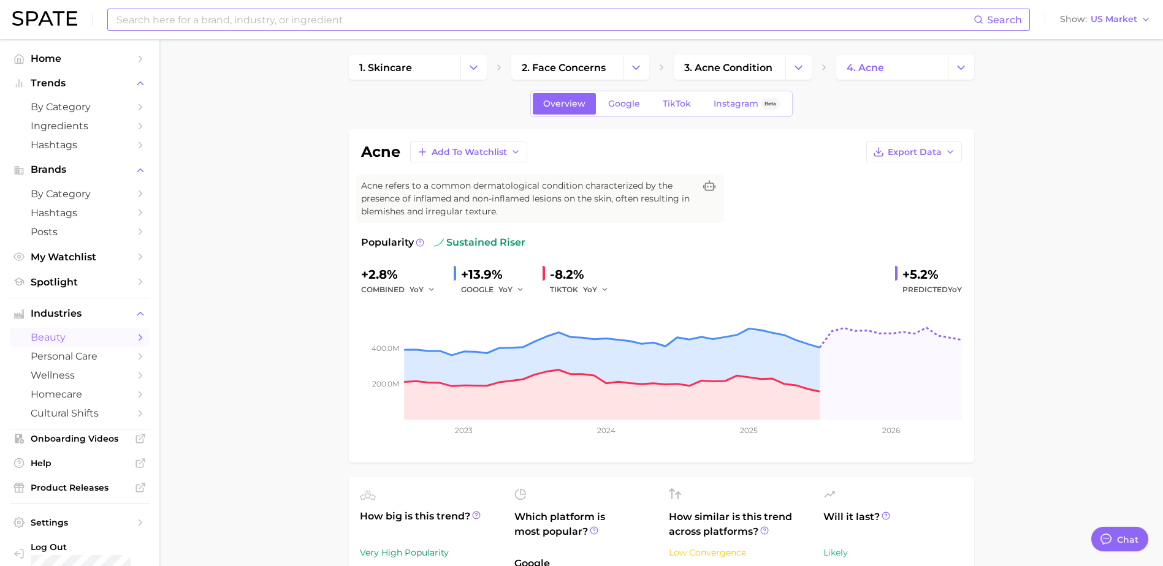
scroll to position [0, 0]
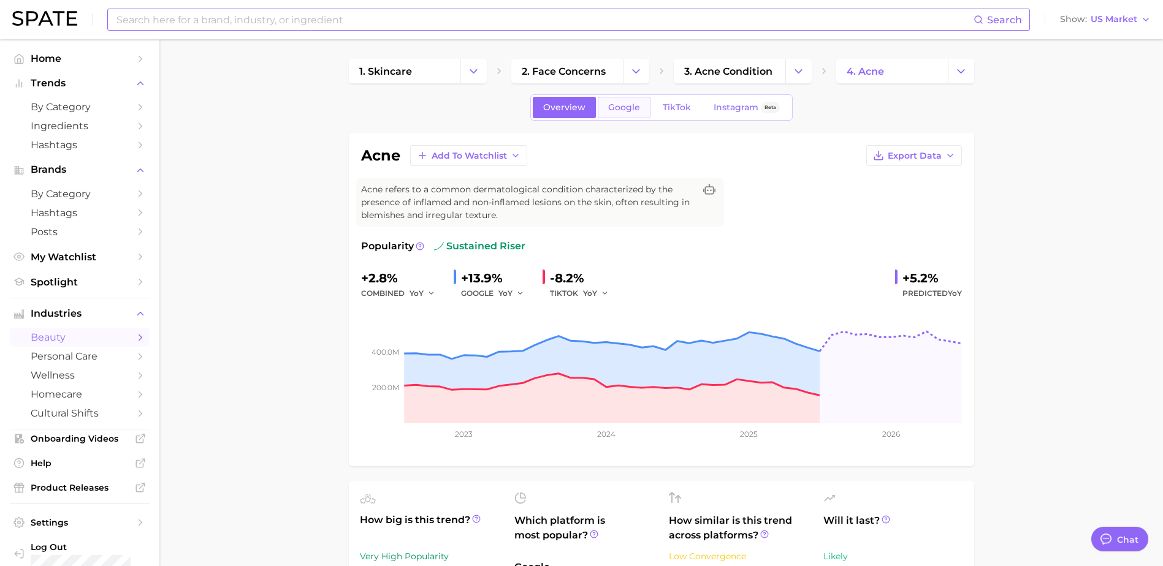
click at [640, 101] on link "Google" at bounding box center [624, 107] width 53 height 21
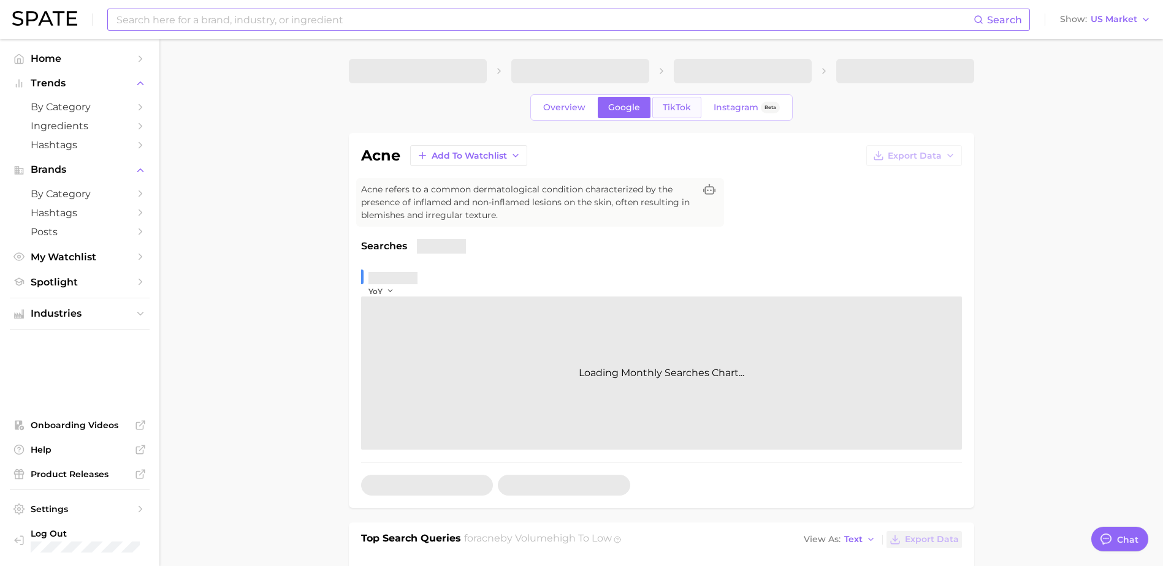
click at [669, 103] on span "TikTok" at bounding box center [677, 107] width 28 height 10
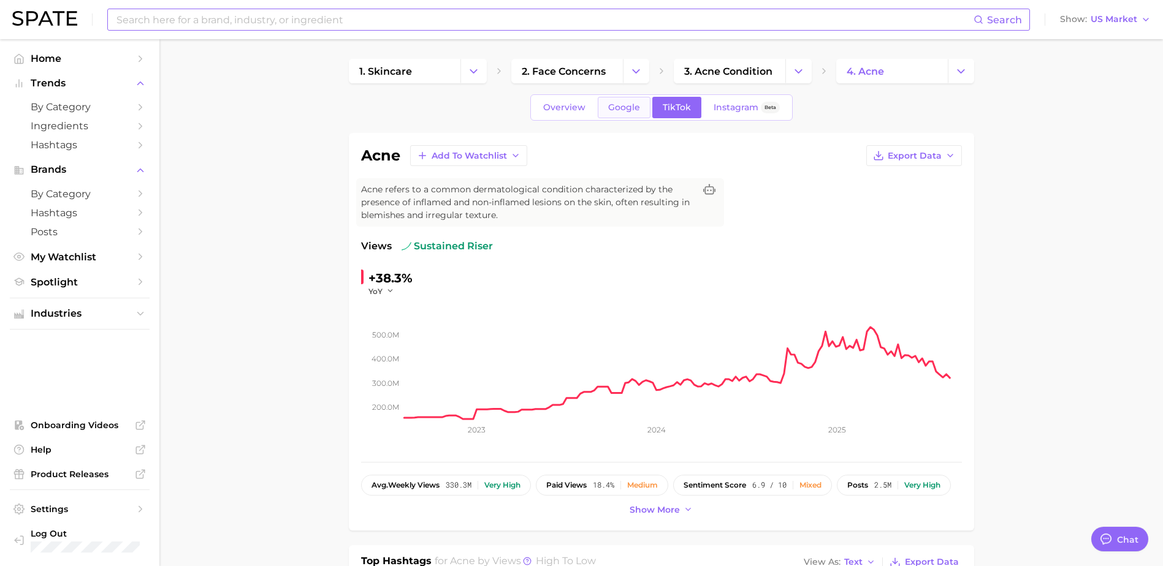
click at [645, 113] on link "Google" at bounding box center [624, 107] width 53 height 21
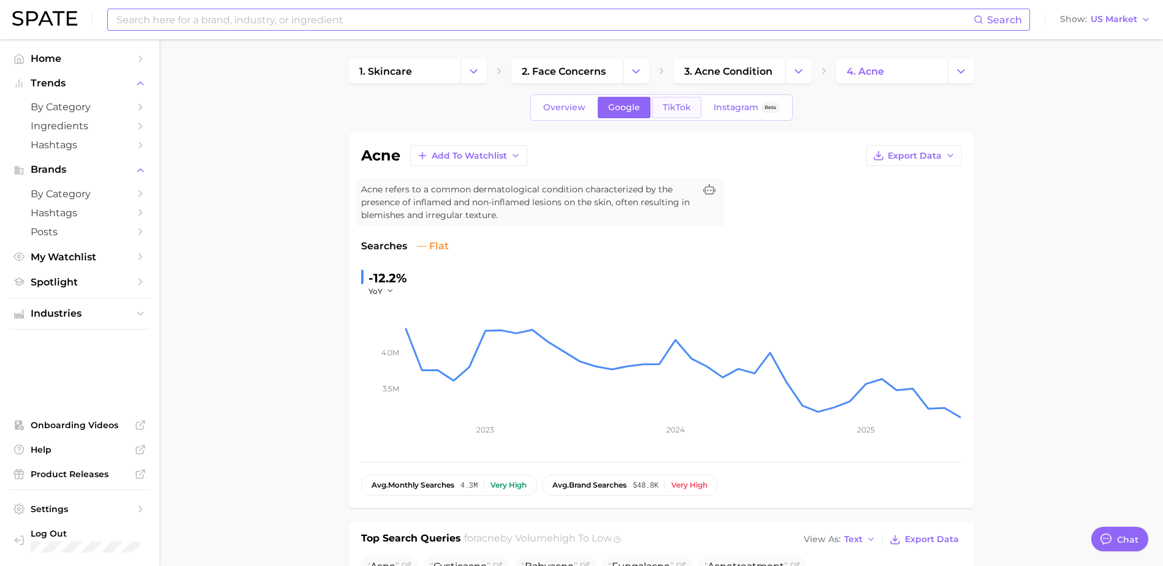
click at [675, 101] on link "TikTok" at bounding box center [676, 107] width 49 height 21
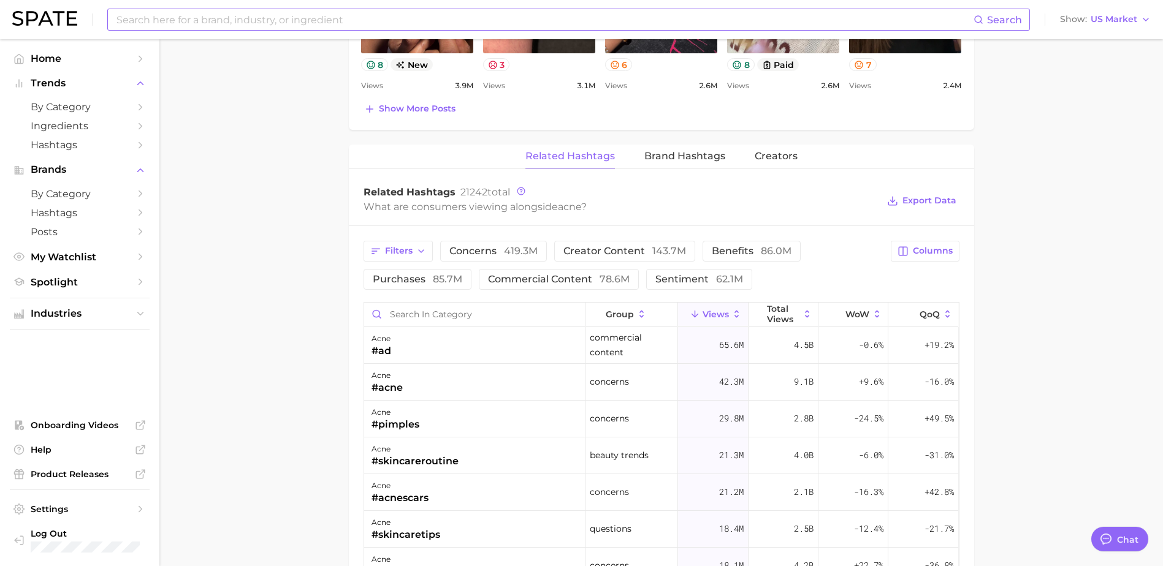
scroll to position [981, 0]
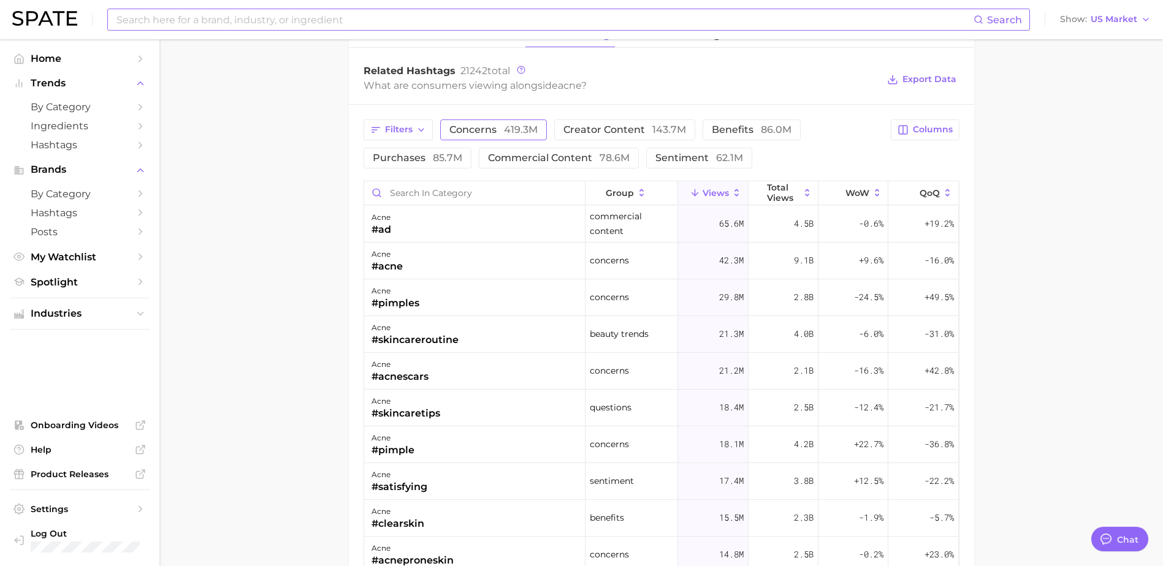
click at [504, 123] on button "concerns 419.3m" at bounding box center [493, 130] width 107 height 21
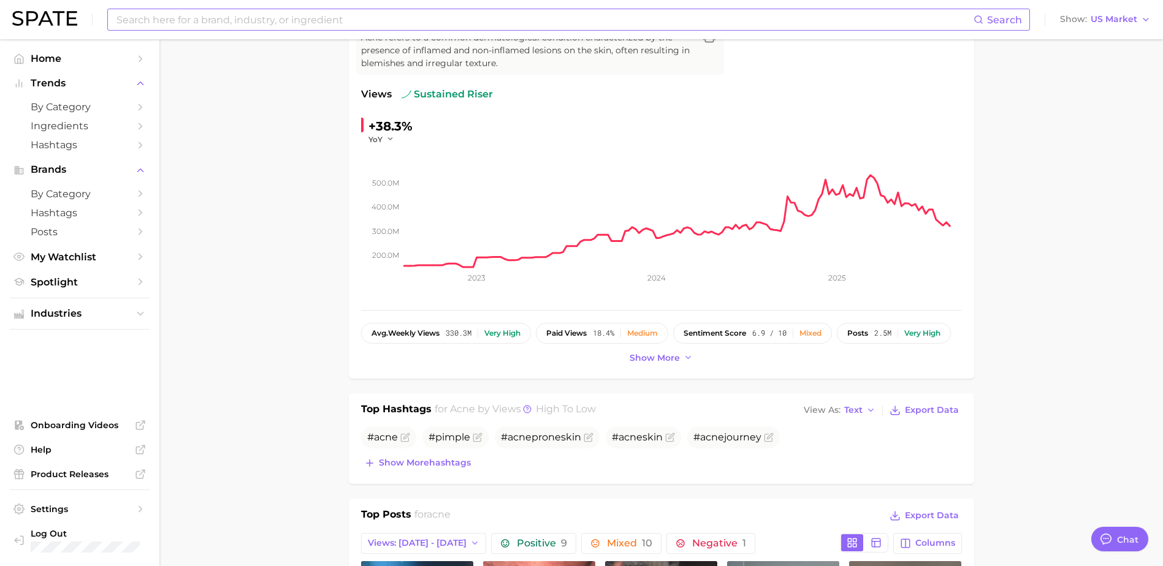
scroll to position [0, 0]
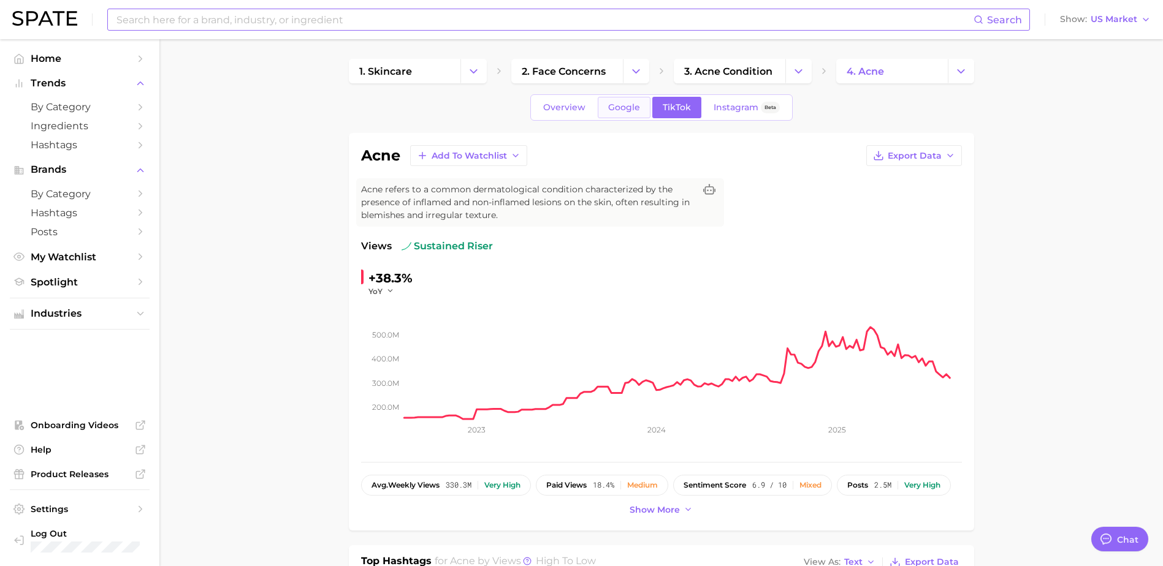
click at [603, 115] on link "Google" at bounding box center [624, 107] width 53 height 21
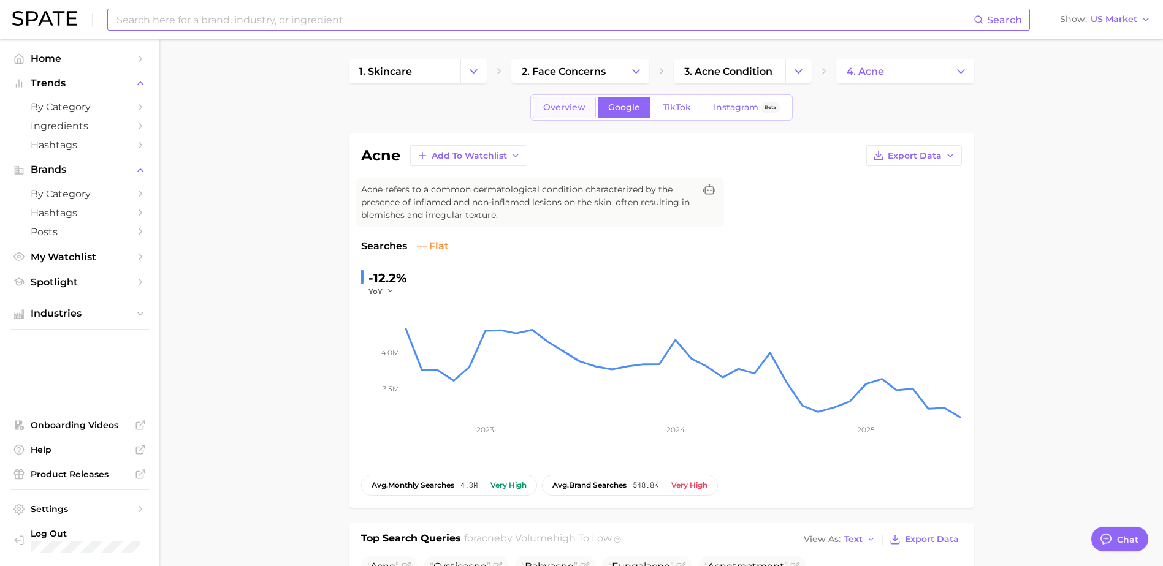
click at [536, 101] on link "Overview" at bounding box center [564, 107] width 63 height 21
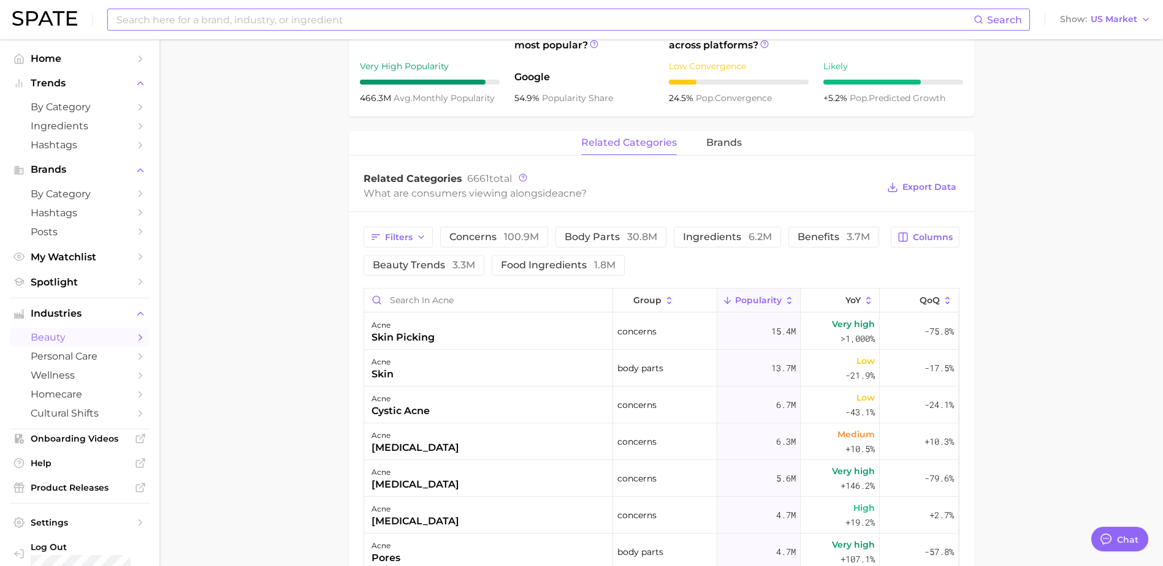
click at [784, 237] on div "Filters concerns 100.9m body parts 30.8m ingredients 6.2m benefits 3.7m beauty …" at bounding box center [623, 251] width 520 height 49
click at [797, 239] on span "benefits 3.7m" at bounding box center [833, 237] width 72 height 10
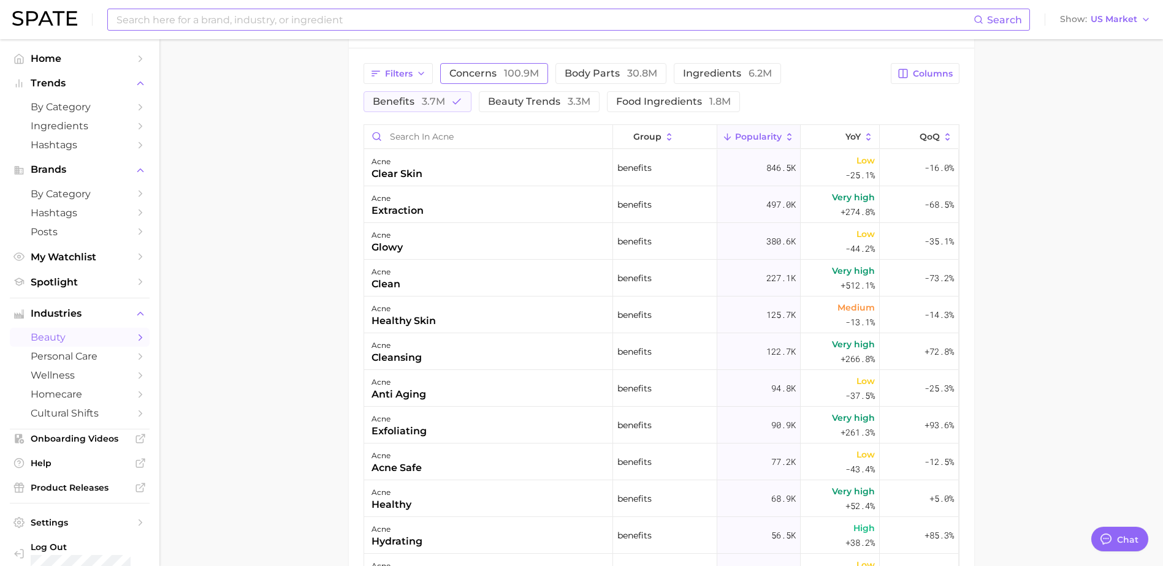
click at [521, 73] on span "100.9m" at bounding box center [521, 73] width 35 height 12
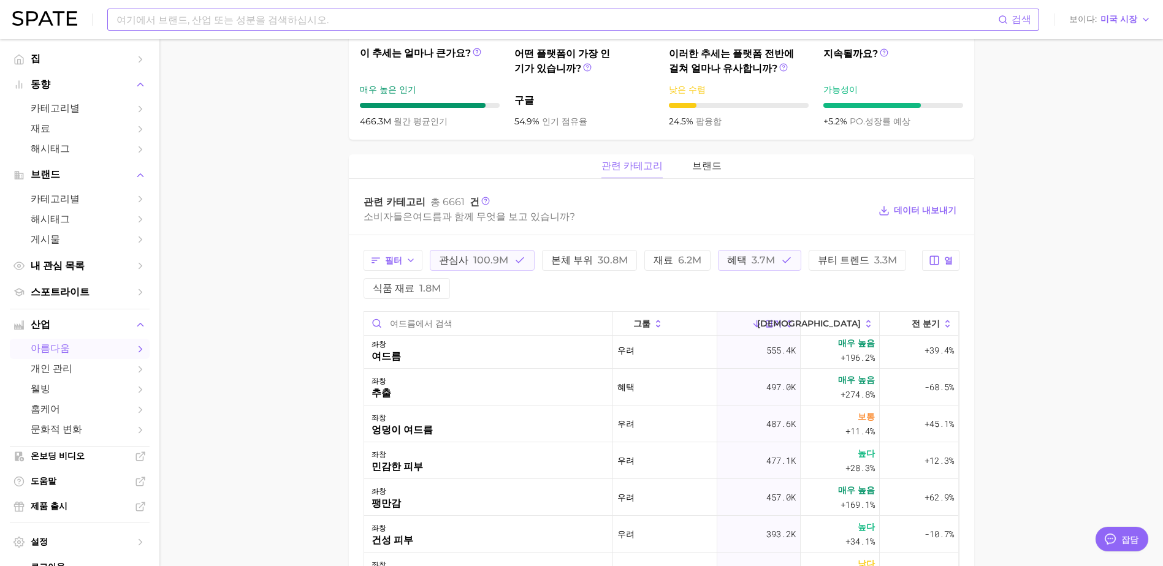
scroll to position [490, 0]
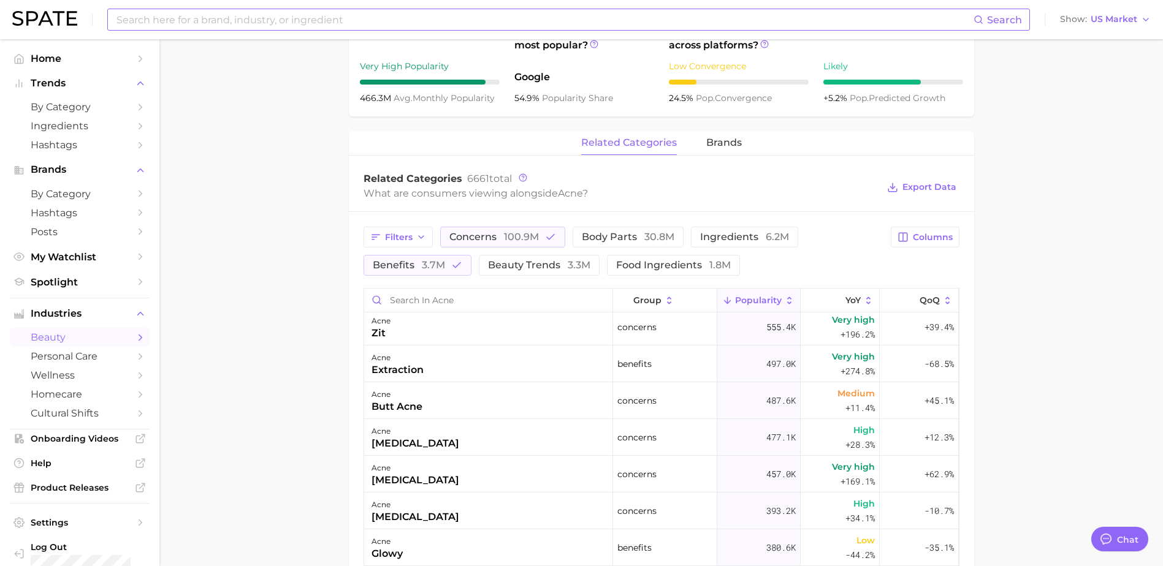
click at [1033, 149] on main "1. skincare 2. face concerns 3. acne condition 4. acne Overview Google TikTok I…" at bounding box center [660, 239] width 1003 height 1381
click at [916, 192] on span "Export Data" at bounding box center [929, 187] width 54 height 10
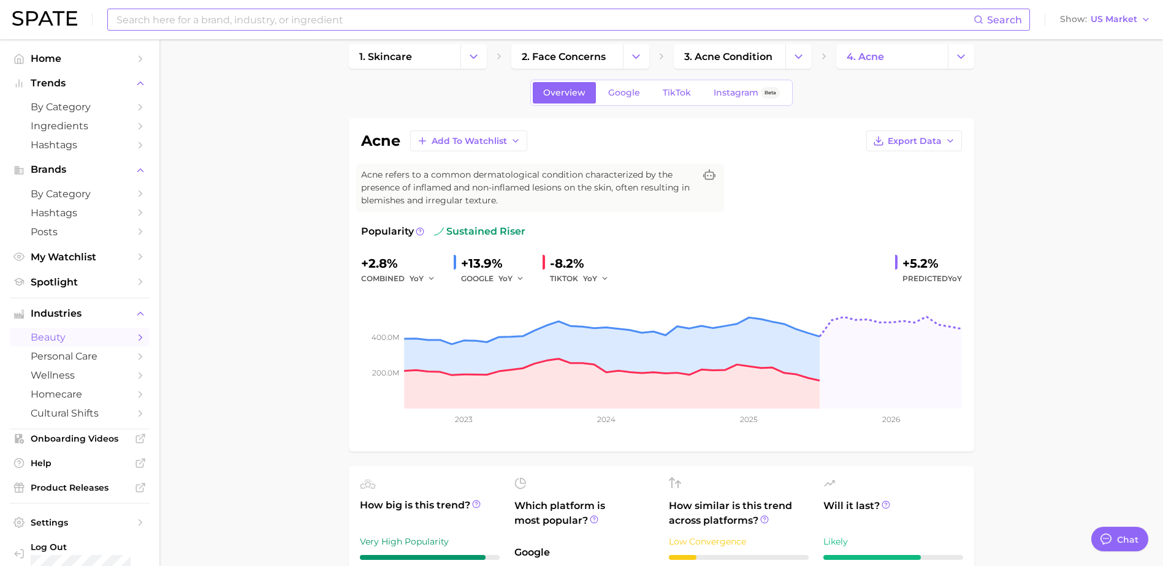
scroll to position [327, 0]
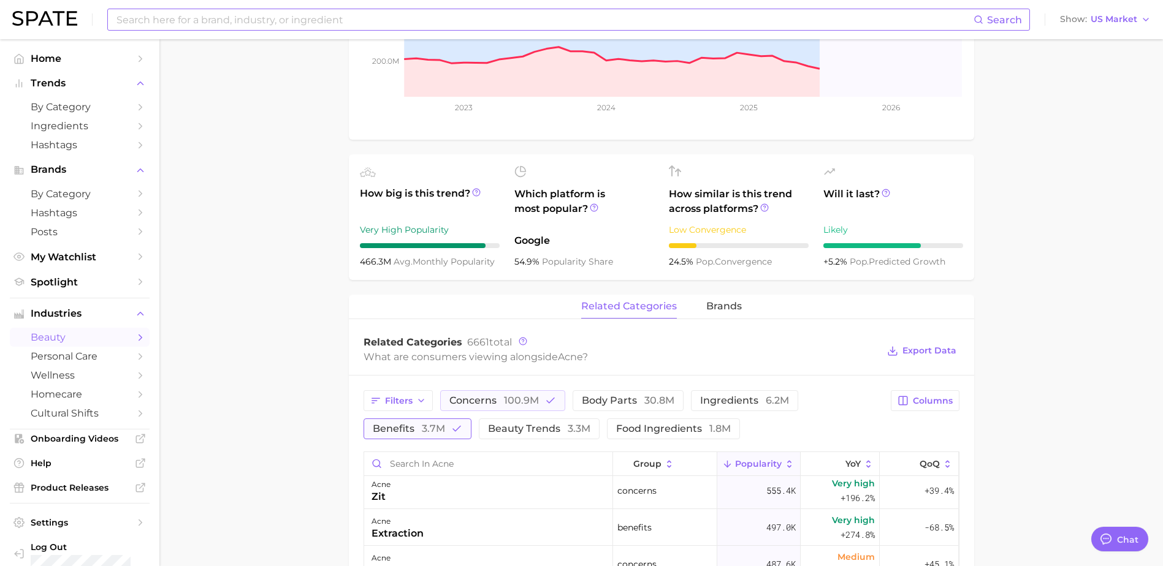
click at [409, 430] on span "benefits 3.7m" at bounding box center [409, 429] width 72 height 10
click at [948, 349] on span "Export Data" at bounding box center [929, 351] width 54 height 10
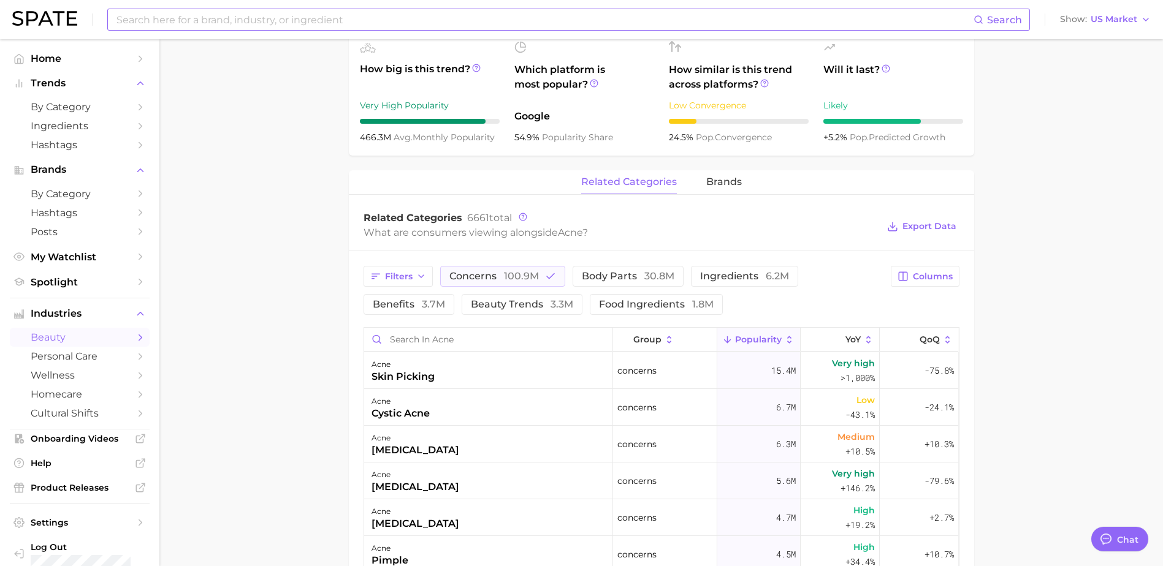
scroll to position [490, 0]
